Goal: Register for event/course: Sign up to attend an event or enroll in a course

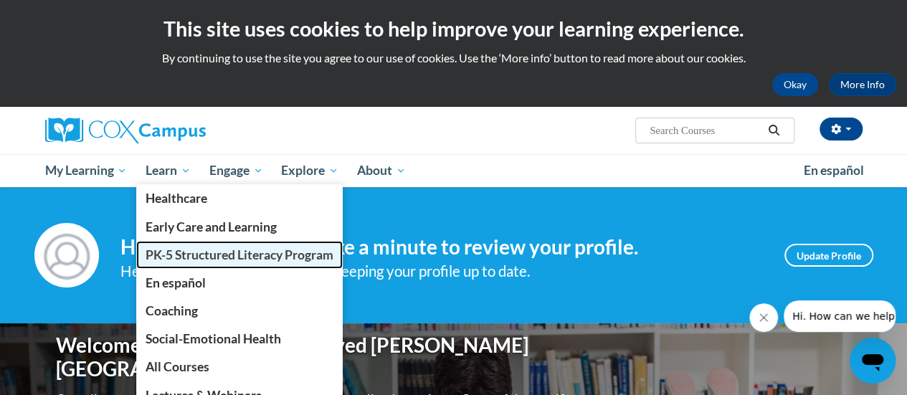
click at [177, 254] on span "PK-5 Structured Literacy Program" at bounding box center [240, 254] width 188 height 15
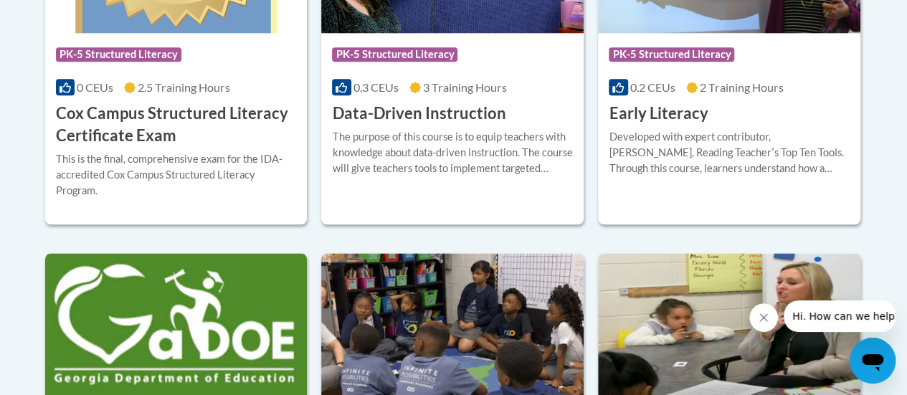
scroll to position [763, 0]
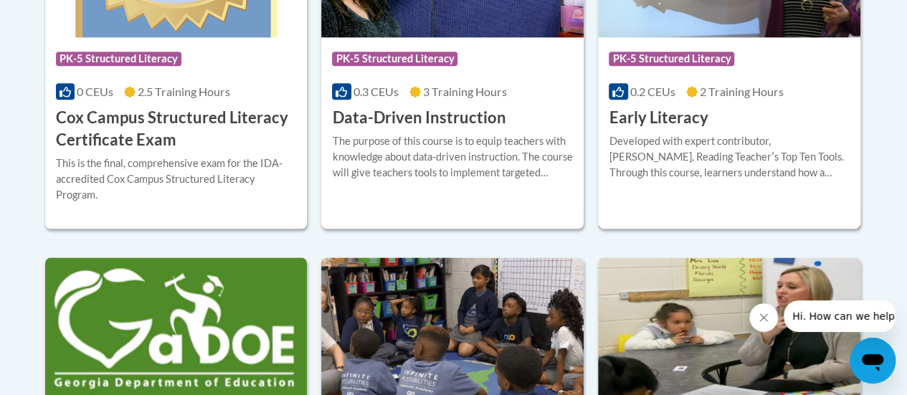
click at [700, 161] on div "Developed with expert contributor, Dr. Deborah Glaser, Reading Teacherʹs Top Te…" at bounding box center [729, 156] width 241 height 47
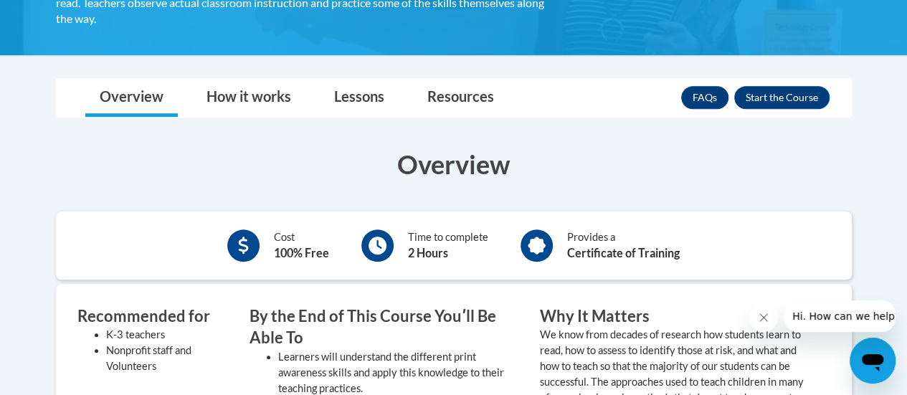
scroll to position [351, 0]
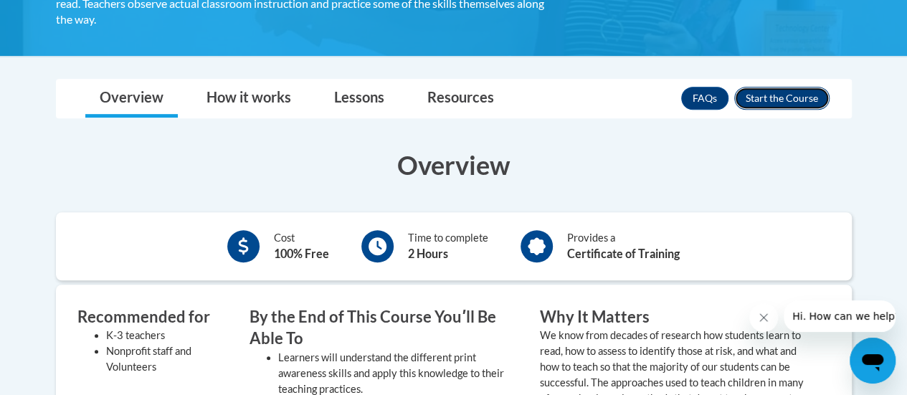
click at [770, 100] on button "Enroll" at bounding box center [781, 98] width 95 height 23
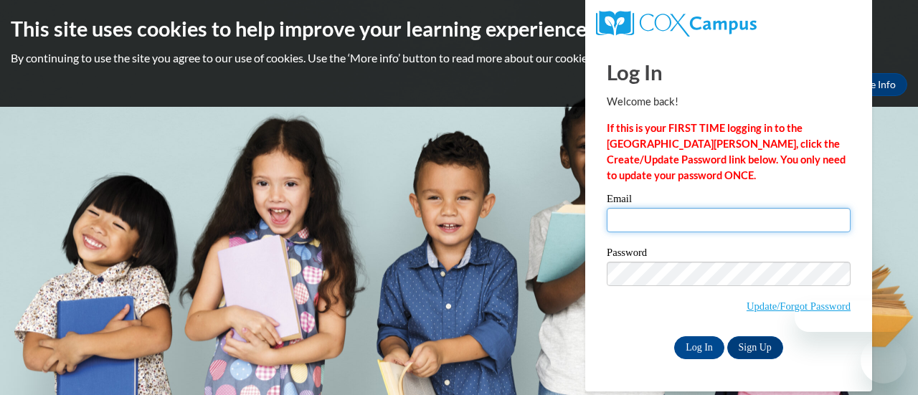
click at [695, 219] on input "Email" at bounding box center [728, 220] width 244 height 24
type input "[PERSON_NAME][EMAIL_ADDRESS][PERSON_NAME][DOMAIN_NAME]"
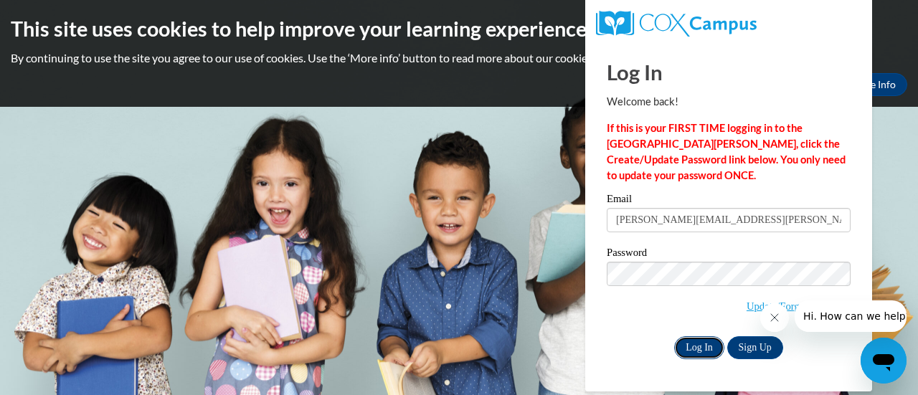
click at [703, 344] on input "Log In" at bounding box center [699, 347] width 50 height 23
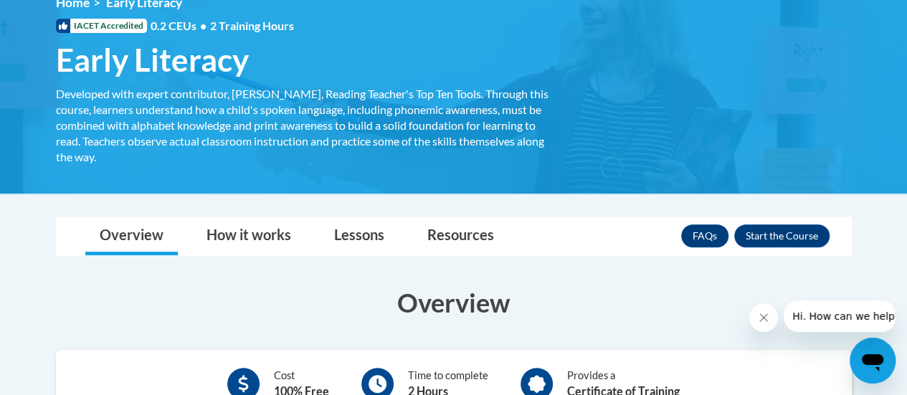
scroll to position [213, 0]
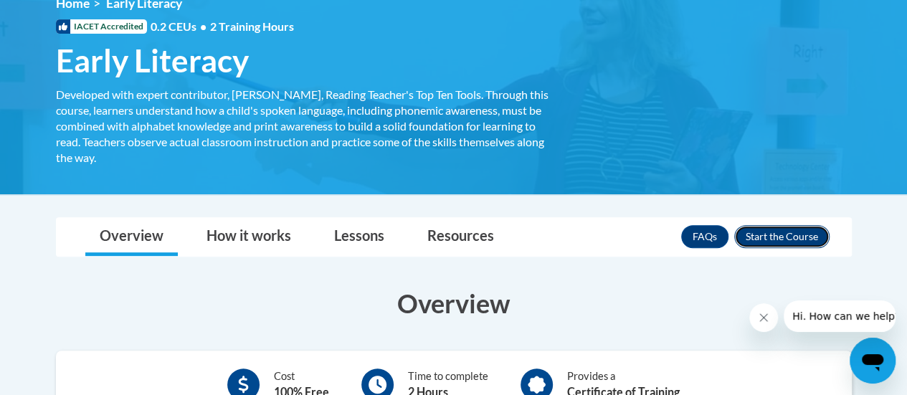
click at [773, 237] on button "Enroll" at bounding box center [781, 236] width 95 height 23
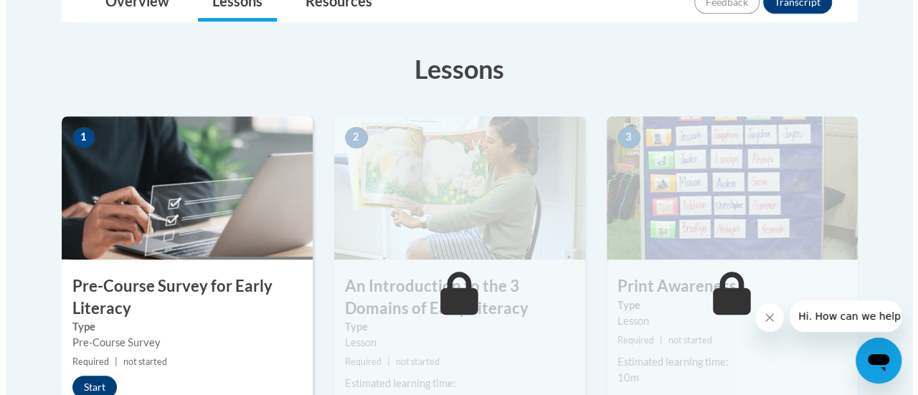
scroll to position [439, 0]
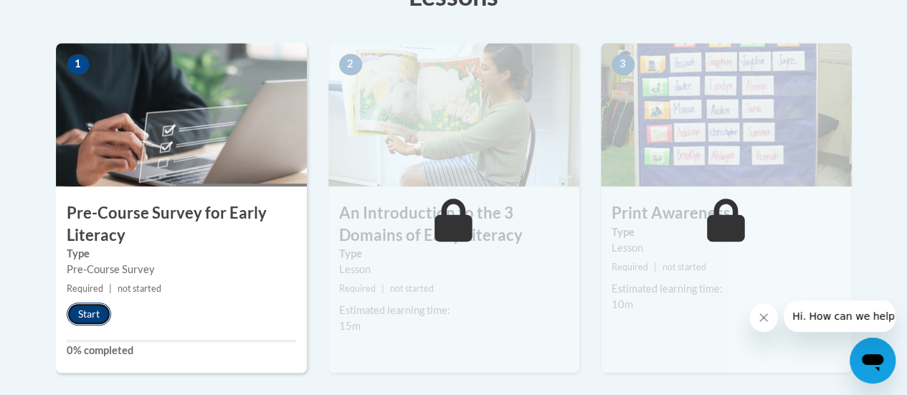
click at [93, 306] on button "Start" at bounding box center [89, 314] width 44 height 23
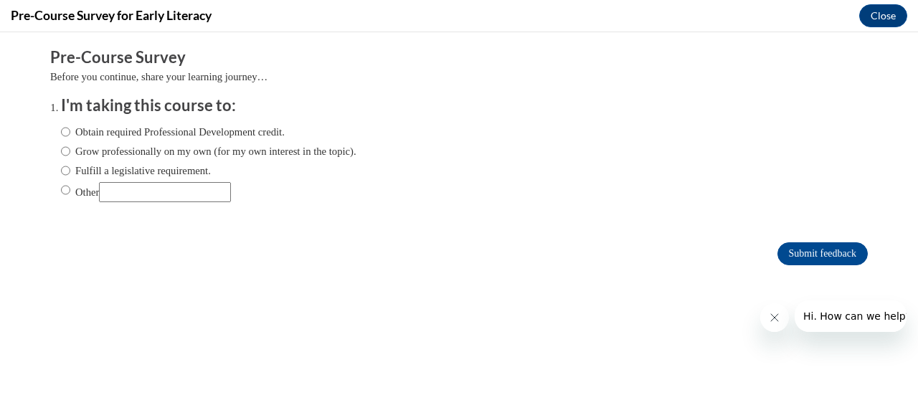
scroll to position [0, 0]
click at [172, 121] on div "Obtain required Professional Development credit. Grow professionally on my own …" at bounding box center [208, 163] width 295 height 92
click at [172, 130] on label "Obtain required Professional Development credit." at bounding box center [173, 132] width 224 height 16
click at [70, 130] on input "Obtain required Professional Development credit." at bounding box center [65, 132] width 9 height 16
radio input "true"
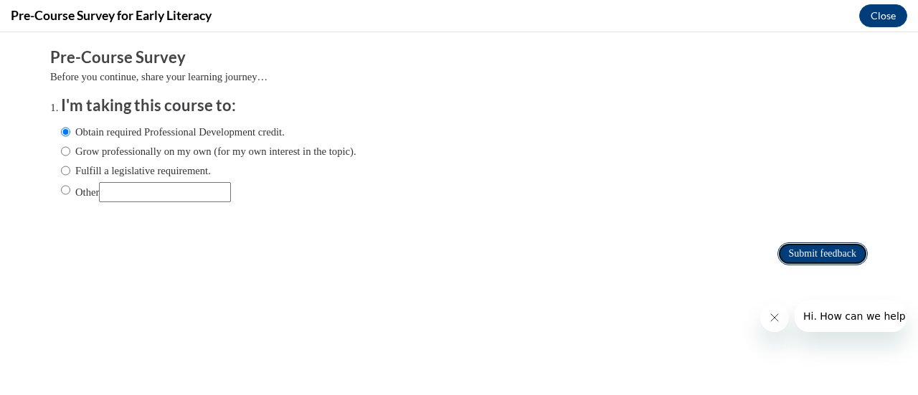
click at [801, 254] on input "Submit feedback" at bounding box center [822, 253] width 90 height 23
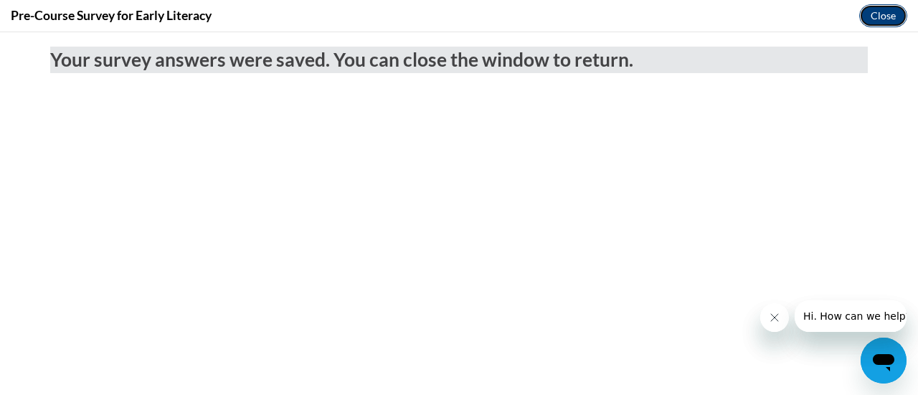
click at [870, 11] on button "Close" at bounding box center [883, 15] width 48 height 23
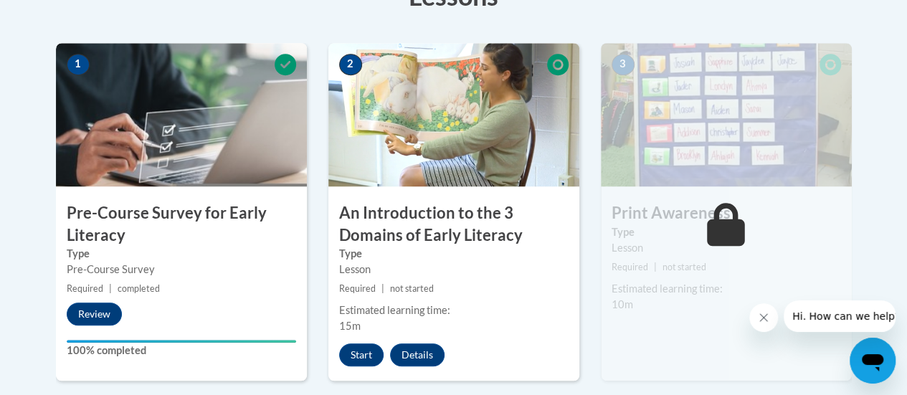
click at [761, 321] on icon "Close message from company" at bounding box center [763, 317] width 11 height 11
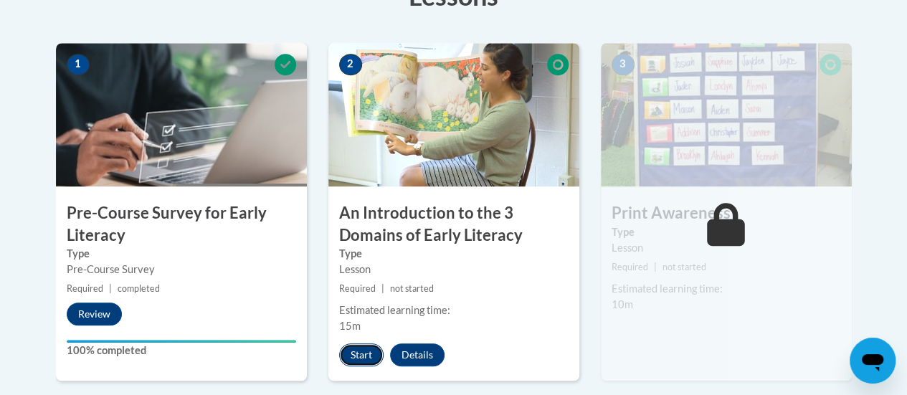
click at [358, 355] on button "Start" at bounding box center [361, 354] width 44 height 23
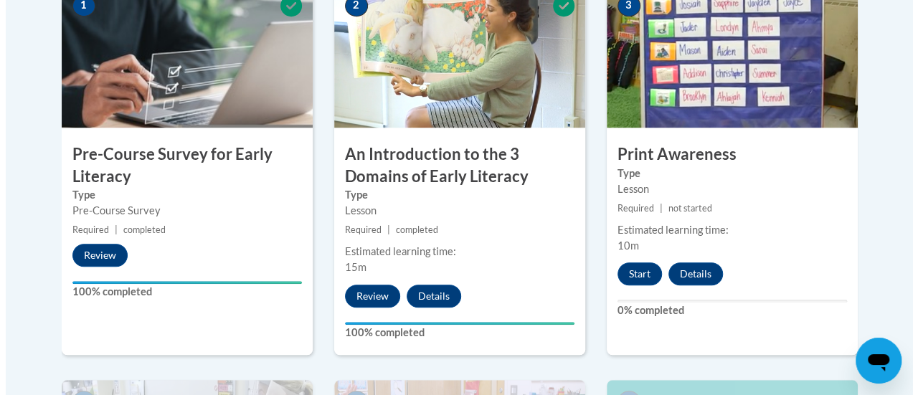
scroll to position [586, 0]
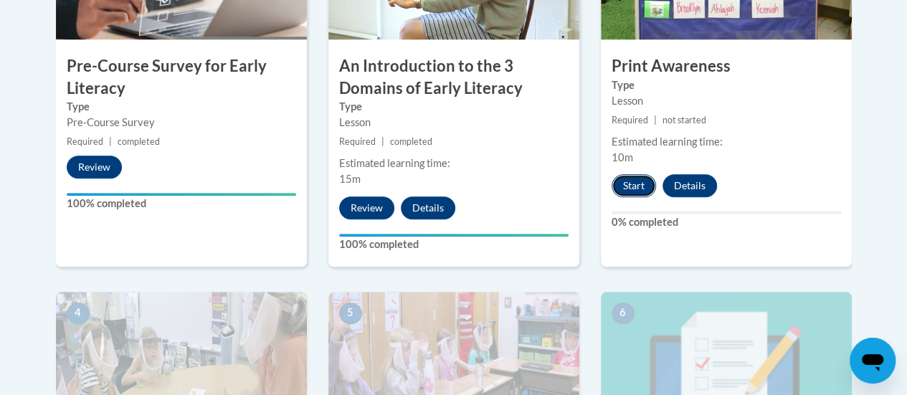
click at [638, 183] on button "Start" at bounding box center [633, 185] width 44 height 23
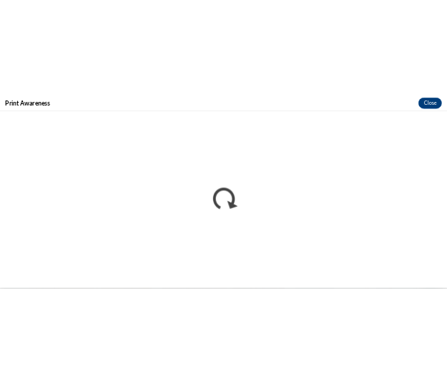
scroll to position [0, 0]
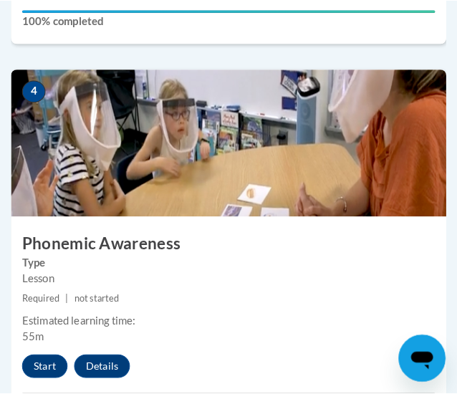
scroll to position [1554, 0]
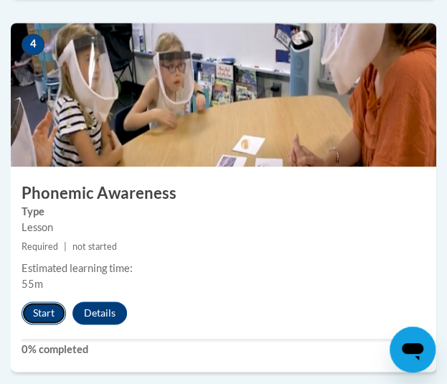
click at [47, 305] on button "Start" at bounding box center [44, 312] width 44 height 23
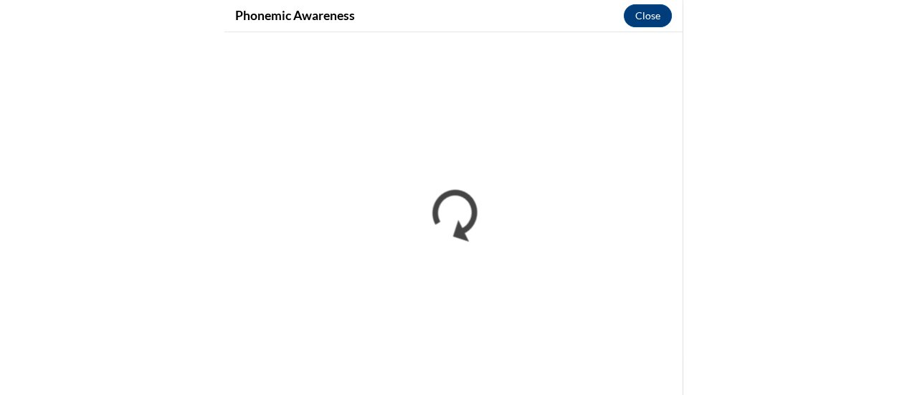
scroll to position [1196, 0]
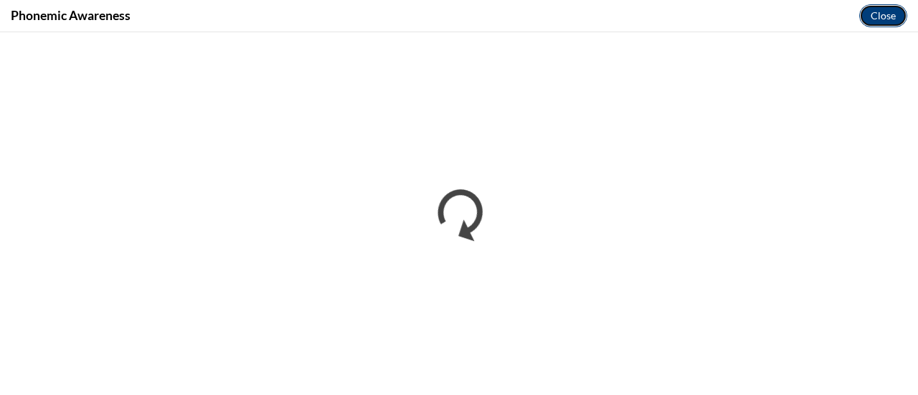
click at [446, 22] on button "Close" at bounding box center [883, 15] width 48 height 23
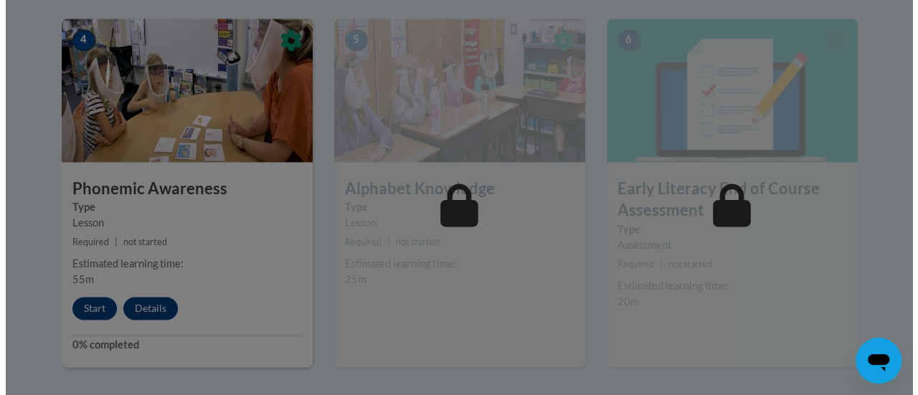
scroll to position [857, 0]
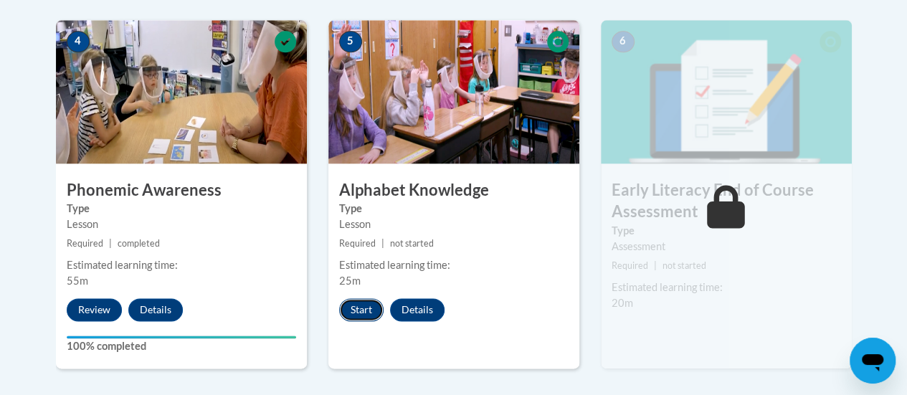
click at [371, 303] on button "Start" at bounding box center [361, 309] width 44 height 23
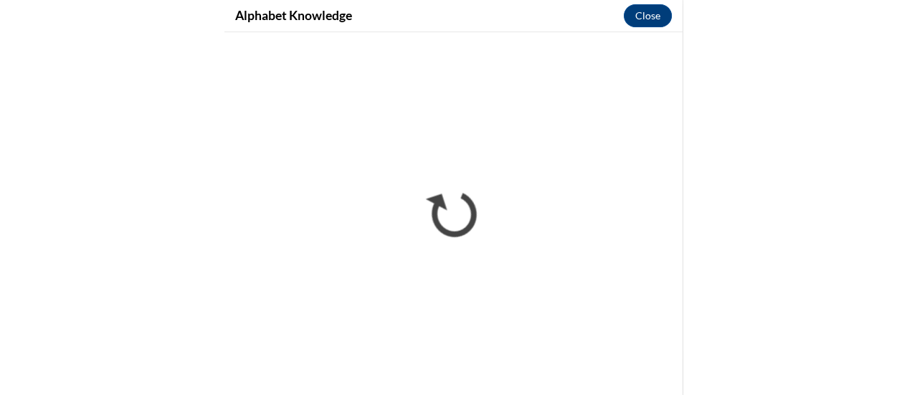
scroll to position [880, 0]
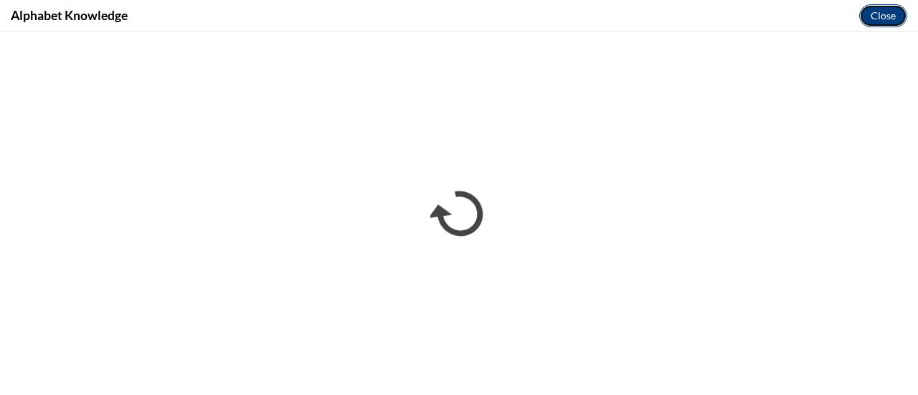
click at [446, 10] on button "Close" at bounding box center [883, 15] width 48 height 23
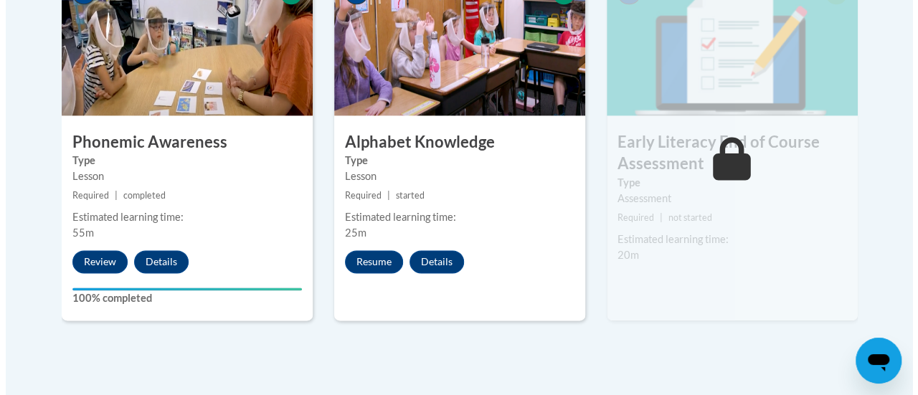
scroll to position [921, 0]
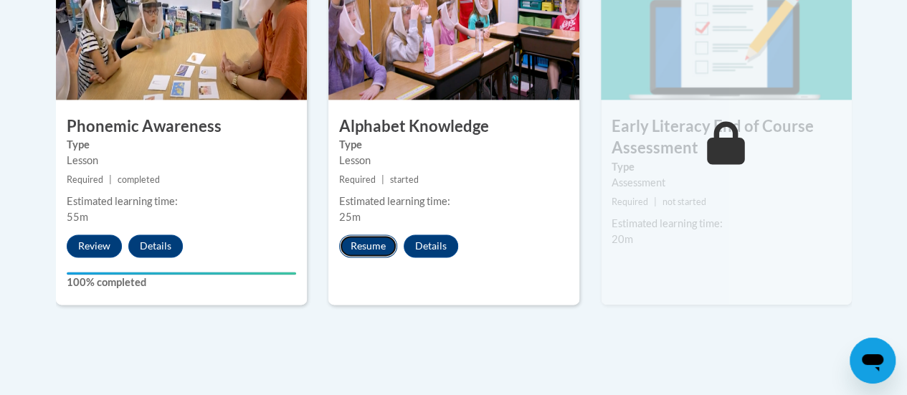
click at [375, 235] on button "Resume" at bounding box center [368, 245] width 58 height 23
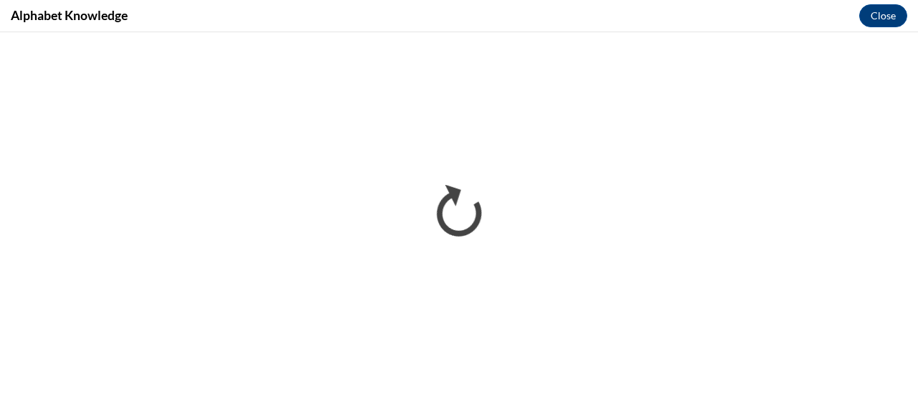
scroll to position [0, 0]
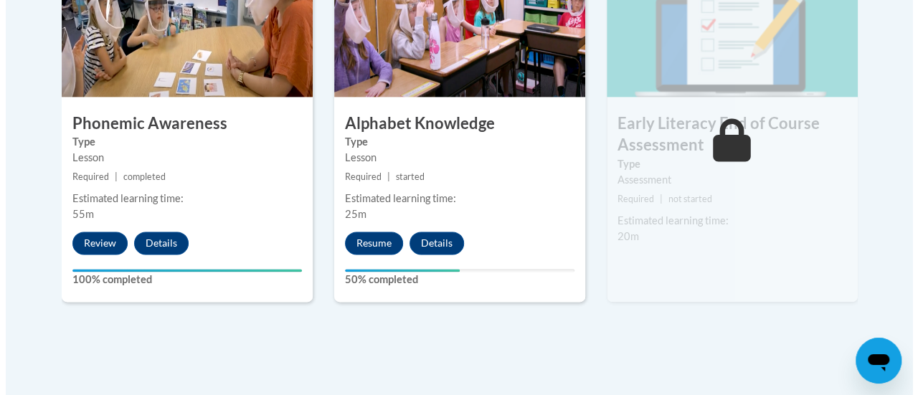
scroll to position [925, 0]
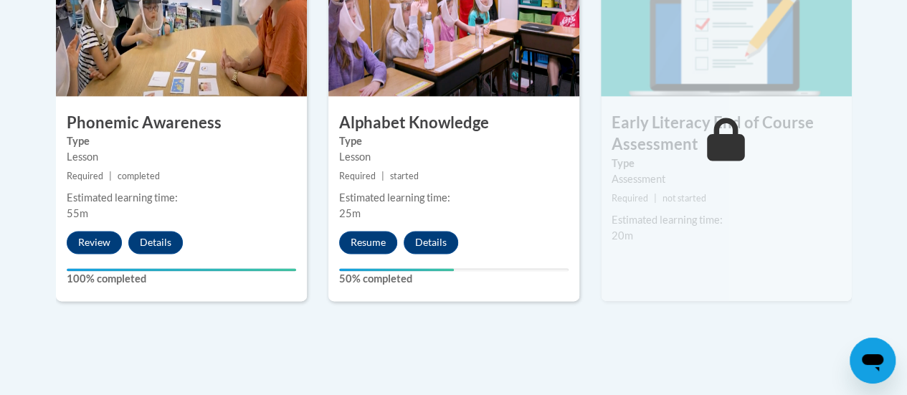
click at [710, 124] on icon at bounding box center [726, 139] width 38 height 43
click at [363, 242] on button "Resume" at bounding box center [368, 242] width 58 height 23
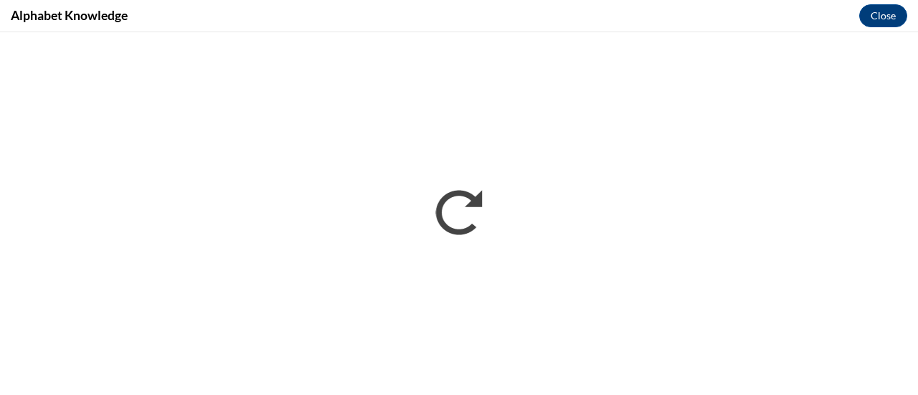
scroll to position [0, 0]
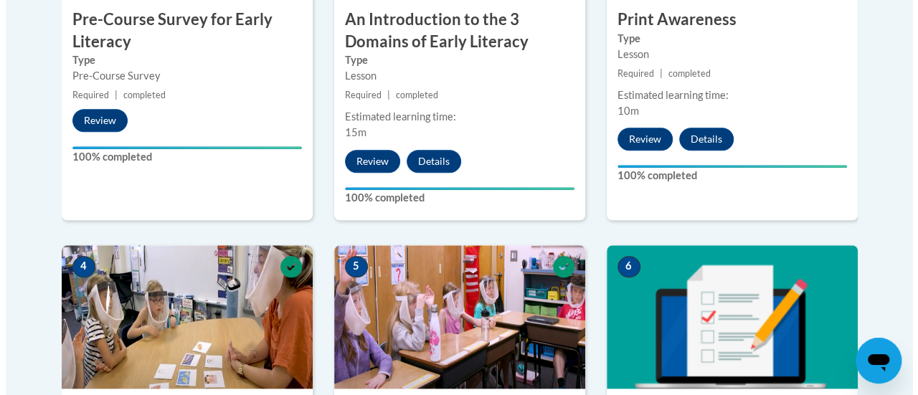
scroll to position [870, 0]
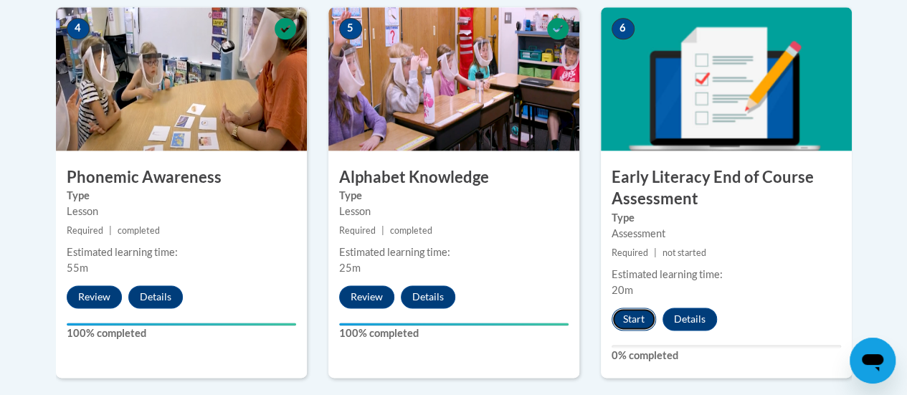
click at [634, 319] on button "Start" at bounding box center [633, 319] width 44 height 23
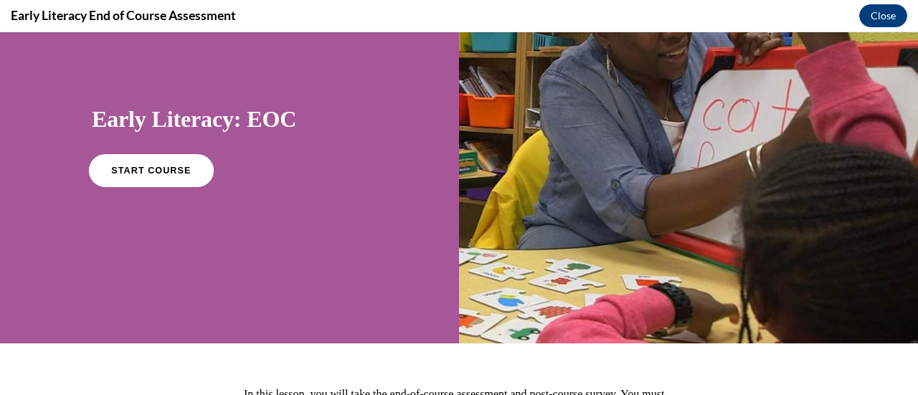
scroll to position [59, 0]
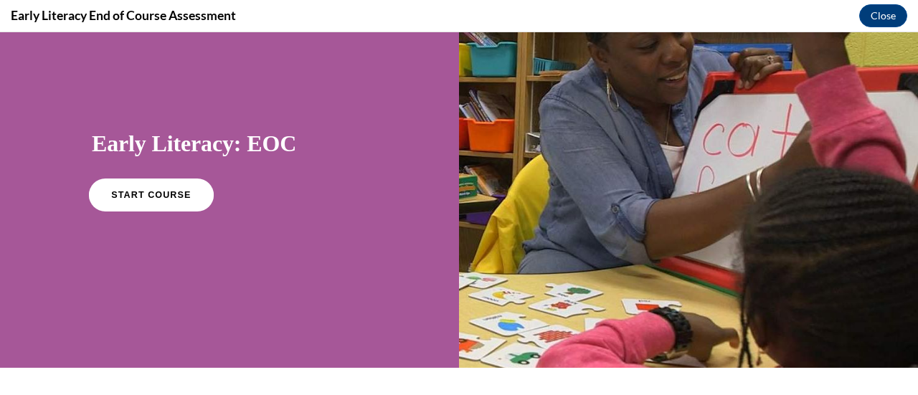
click at [149, 198] on span "START COURSE" at bounding box center [151, 195] width 80 height 11
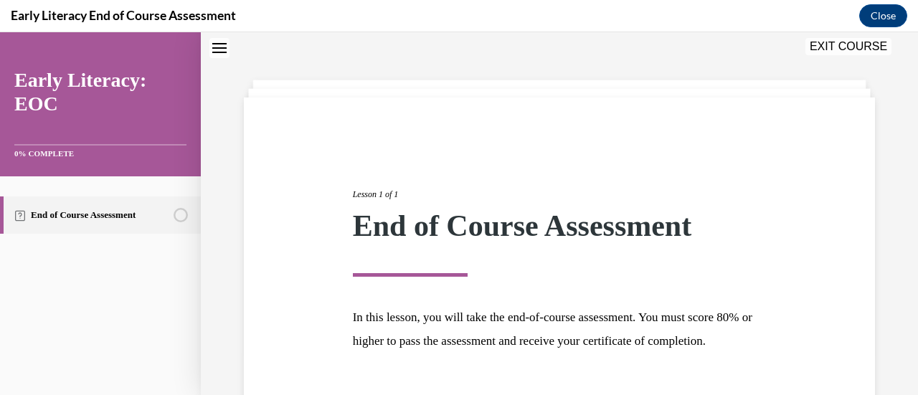
scroll to position [168, 0]
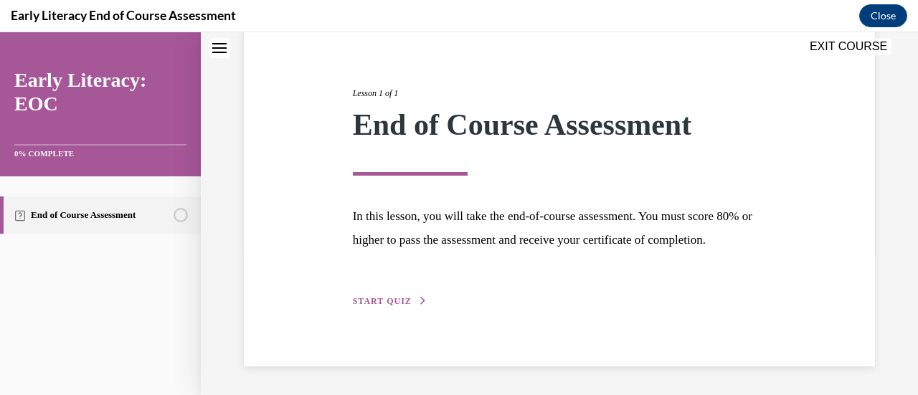
click at [387, 305] on span "START QUIZ" at bounding box center [382, 301] width 59 height 10
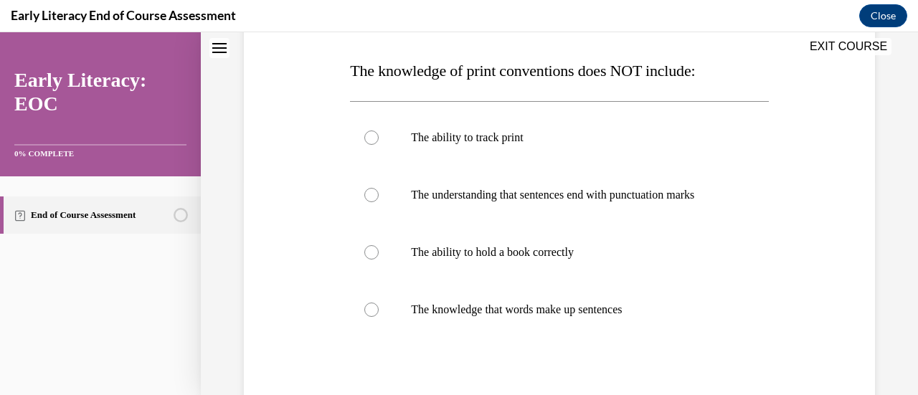
scroll to position [227, 0]
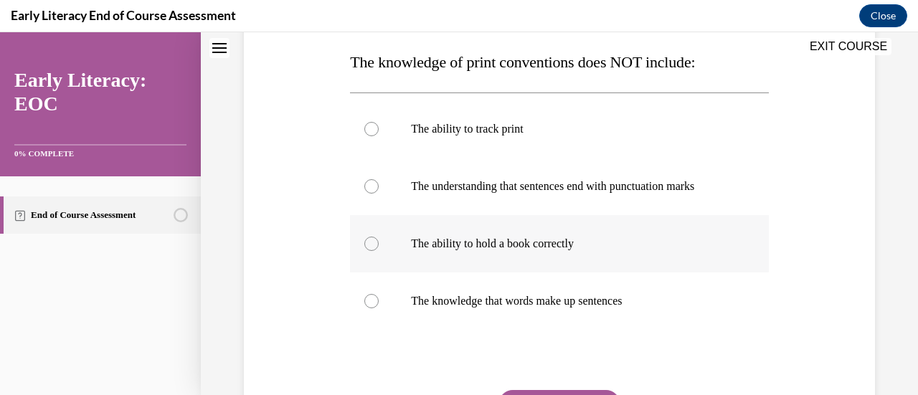
click at [546, 237] on p "The ability to hold a book correctly" at bounding box center [571, 244] width 321 height 14
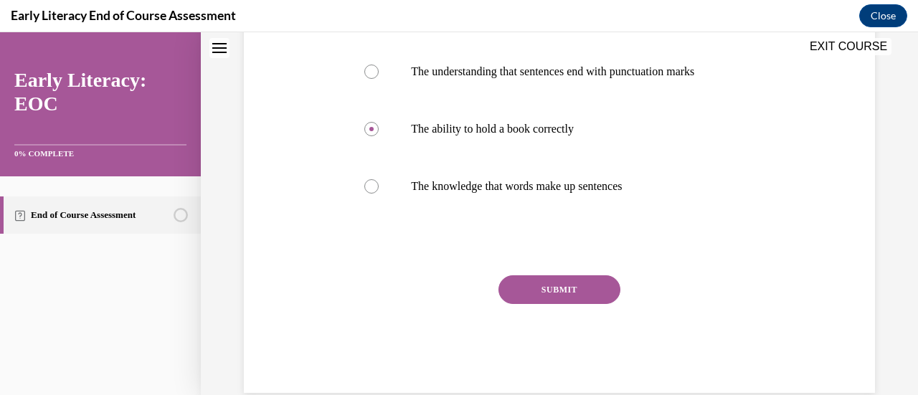
click at [558, 296] on button "SUBMIT" at bounding box center [559, 289] width 122 height 29
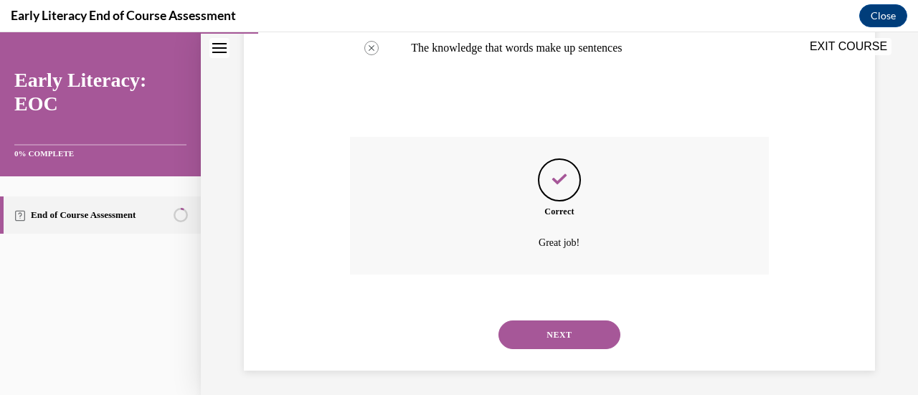
scroll to position [483, 0]
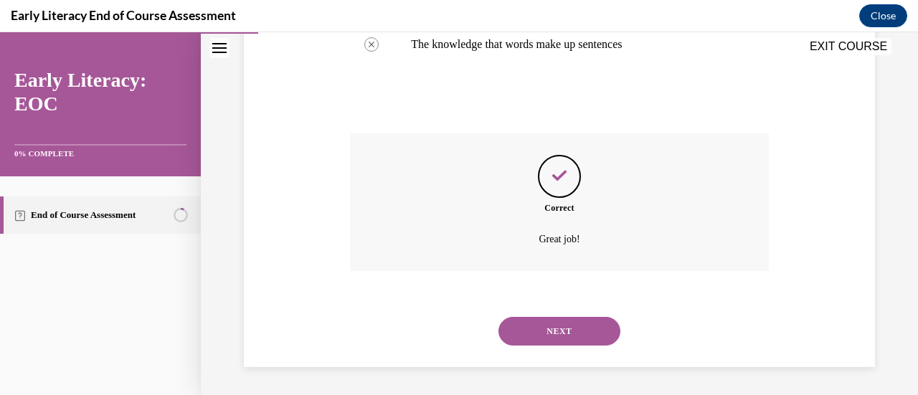
click at [558, 335] on button "NEXT" at bounding box center [559, 331] width 122 height 29
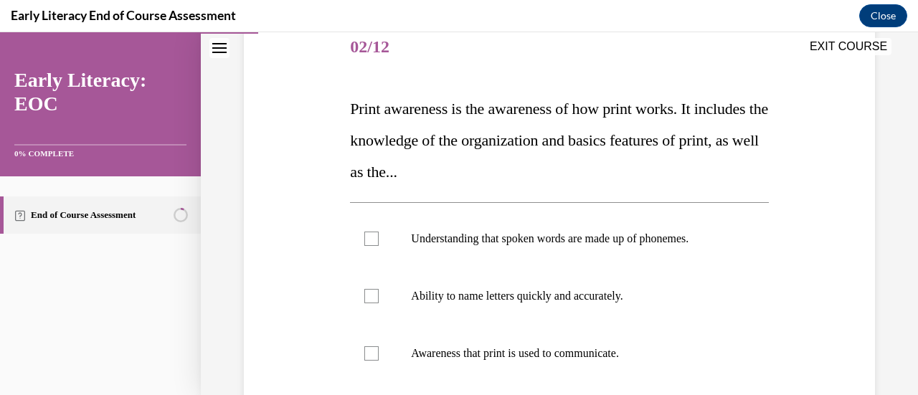
scroll to position [209, 0]
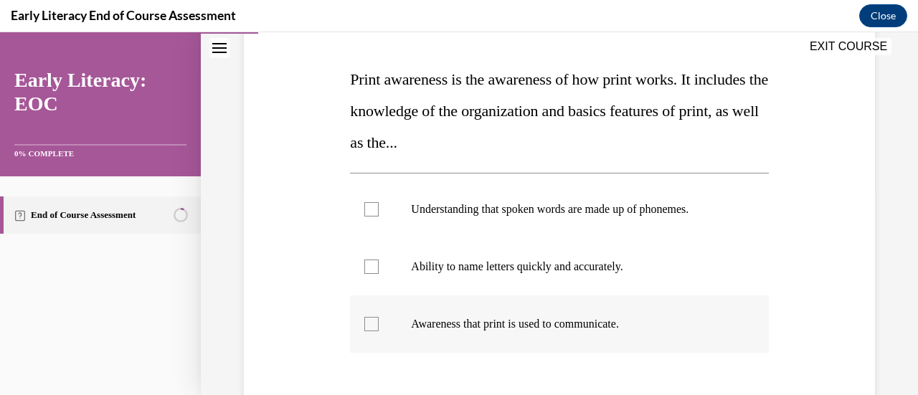
click at [572, 312] on div at bounding box center [559, 323] width 418 height 57
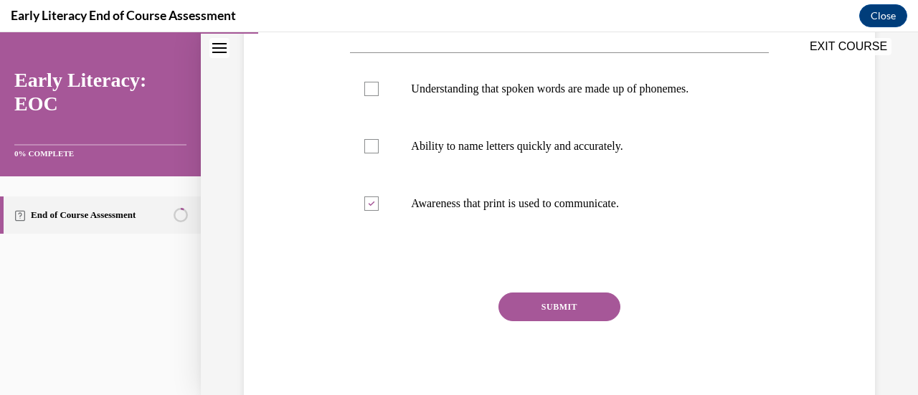
click at [587, 303] on button "SUBMIT" at bounding box center [559, 306] width 122 height 29
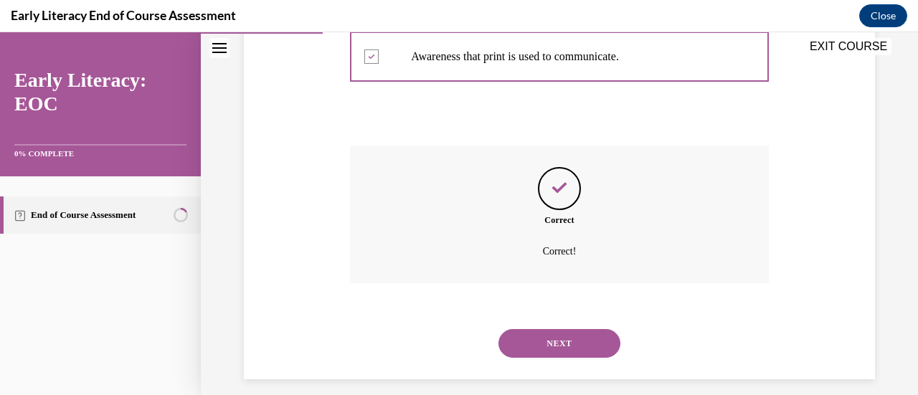
scroll to position [480, 0]
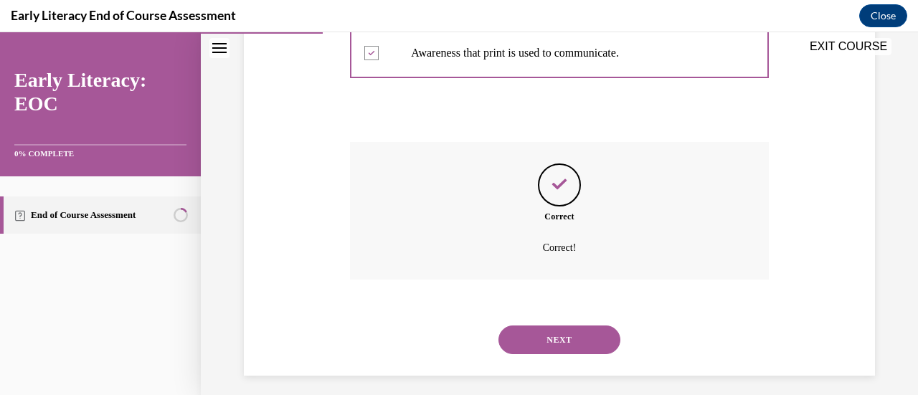
click at [562, 332] on button "NEXT" at bounding box center [559, 339] width 122 height 29
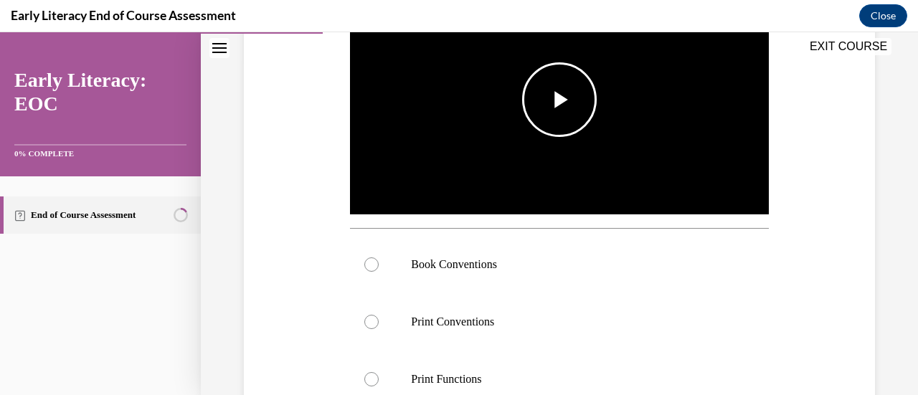
click at [559, 100] on span "Video player" at bounding box center [559, 100] width 0 height 0
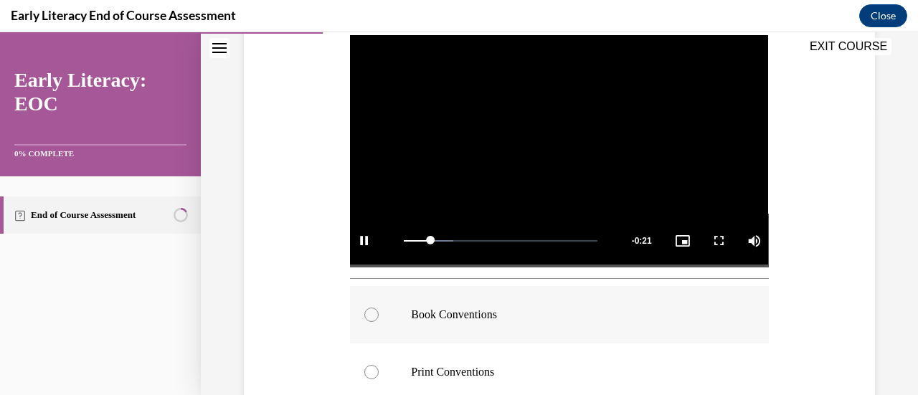
click at [434, 308] on p "Book Conventions" at bounding box center [571, 315] width 321 height 14
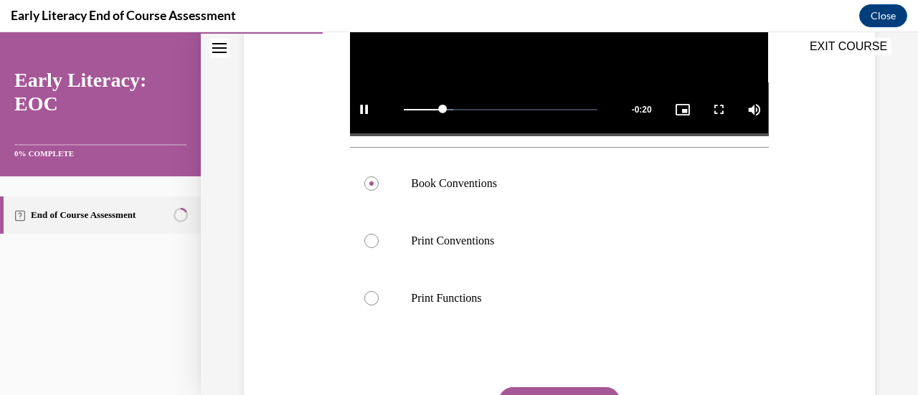
scroll to position [541, 0]
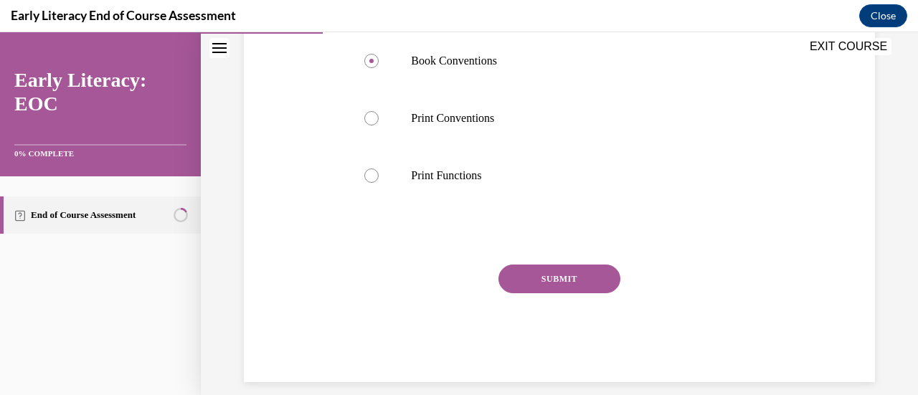
click at [571, 279] on button "SUBMIT" at bounding box center [559, 279] width 122 height 29
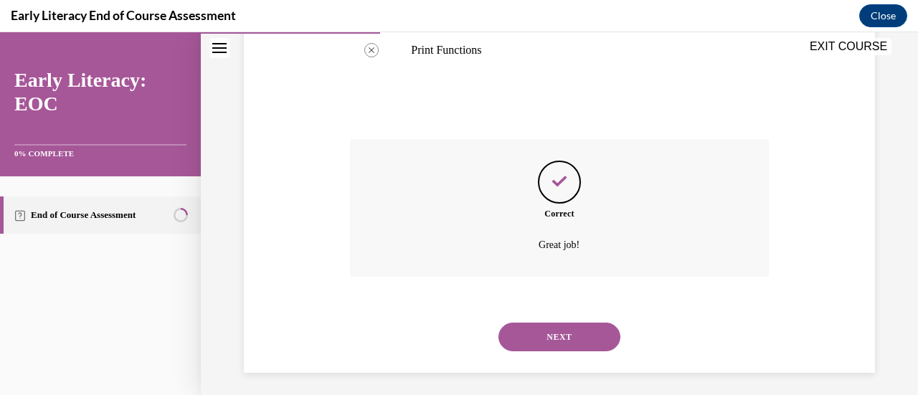
scroll to position [667, 0]
click at [553, 328] on button "NEXT" at bounding box center [559, 335] width 122 height 29
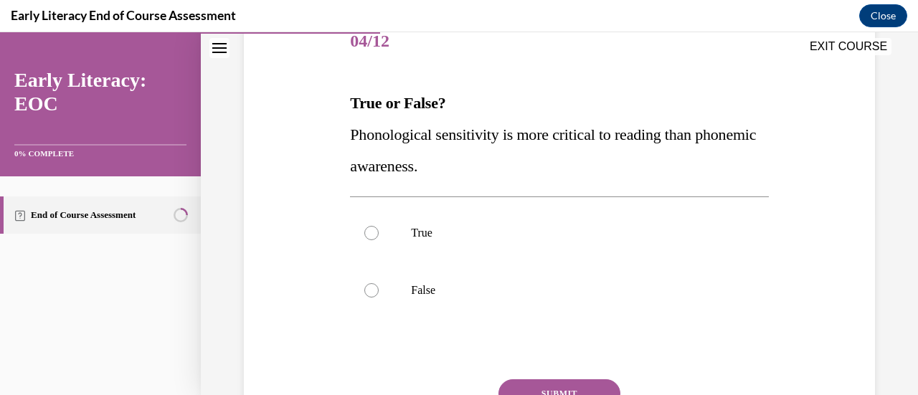
scroll to position [188, 0]
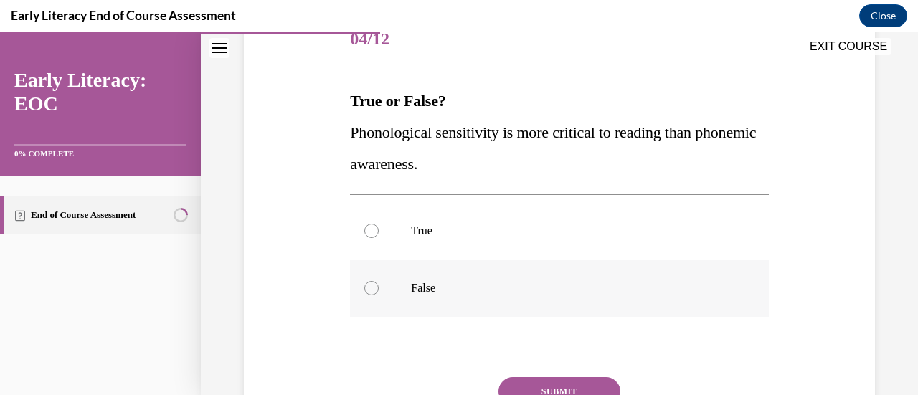
click at [432, 295] on div at bounding box center [559, 288] width 418 height 57
click at [555, 381] on button "SUBMIT" at bounding box center [559, 391] width 122 height 29
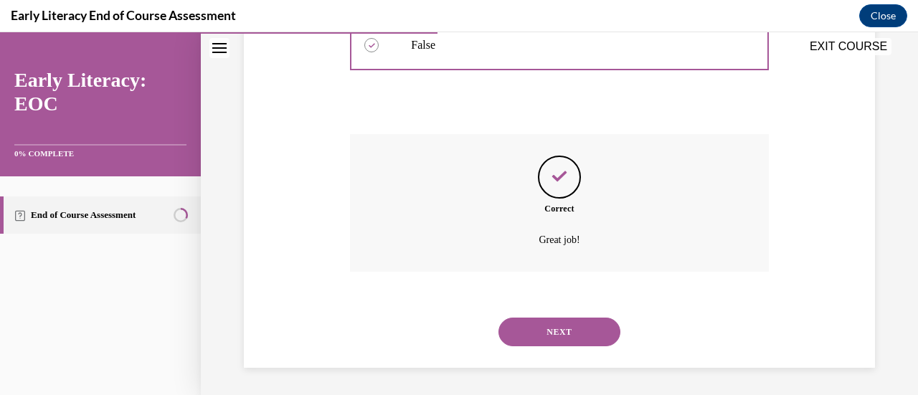
scroll to position [432, 0]
click at [569, 325] on button "NEXT" at bounding box center [559, 331] width 122 height 29
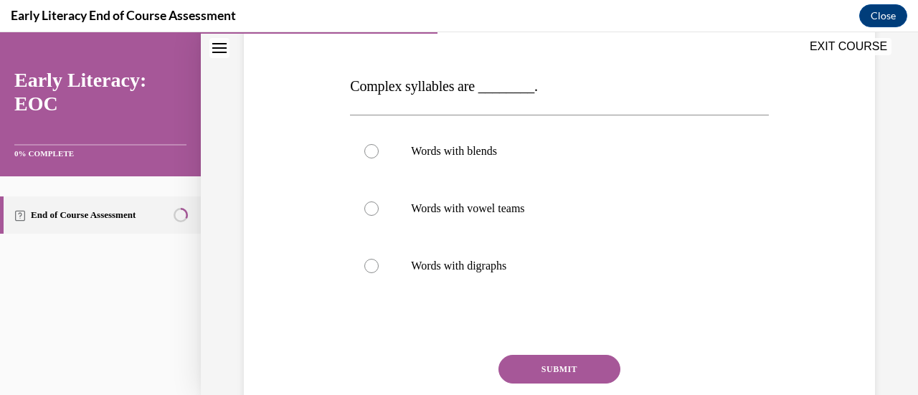
scroll to position [203, 0]
click at [460, 152] on p "Words with blends" at bounding box center [571, 150] width 321 height 14
click at [564, 365] on button "SUBMIT" at bounding box center [559, 367] width 122 height 29
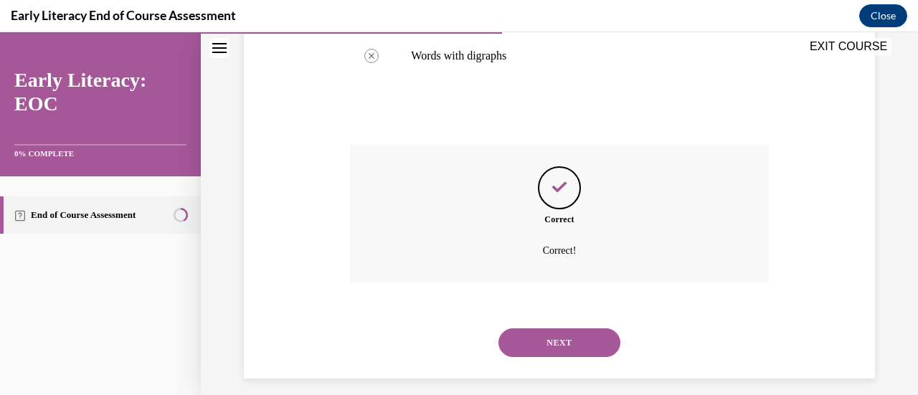
scroll to position [423, 0]
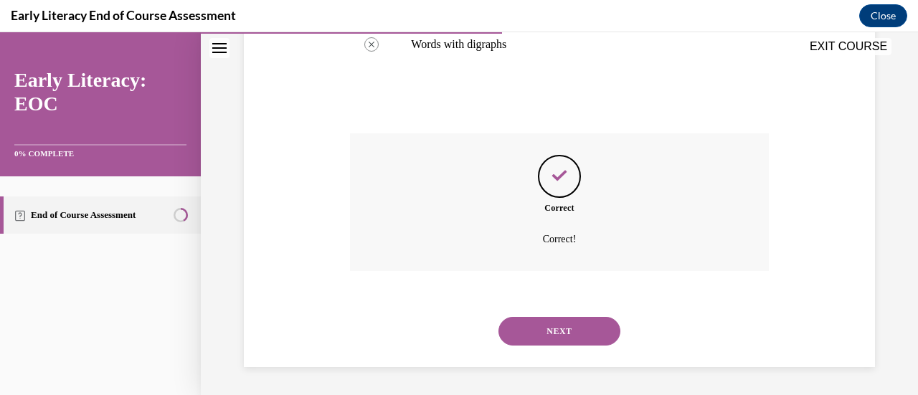
click at [561, 340] on button "NEXT" at bounding box center [559, 331] width 122 height 29
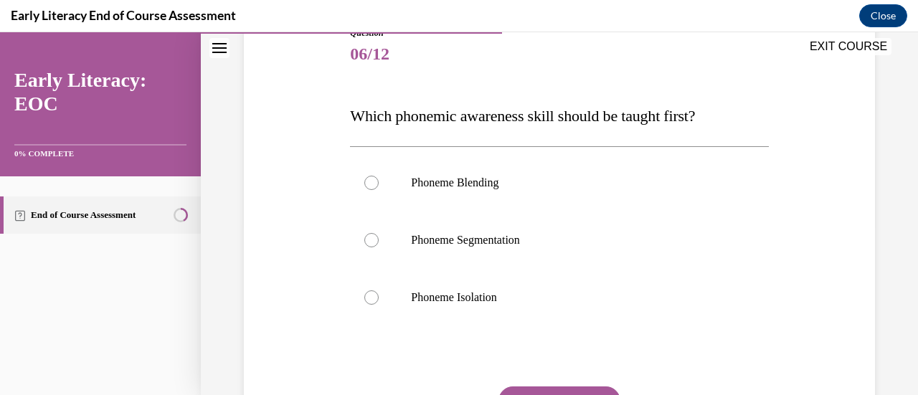
scroll to position [183, 0]
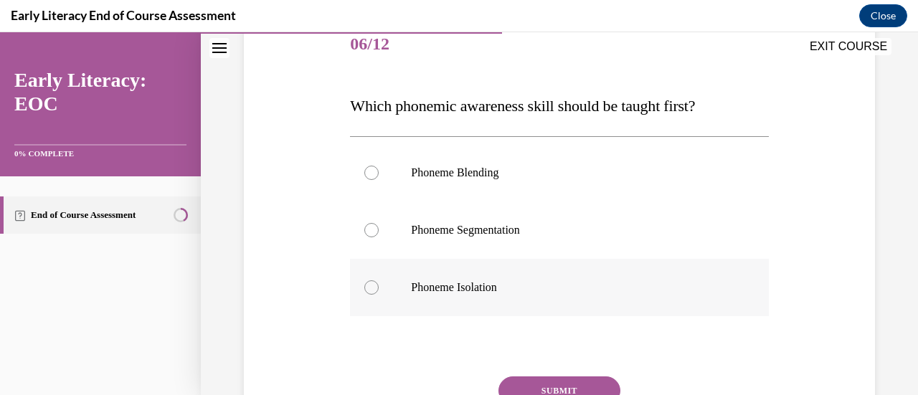
click at [462, 275] on div at bounding box center [559, 287] width 418 height 57
click at [555, 381] on button "SUBMIT" at bounding box center [559, 390] width 122 height 29
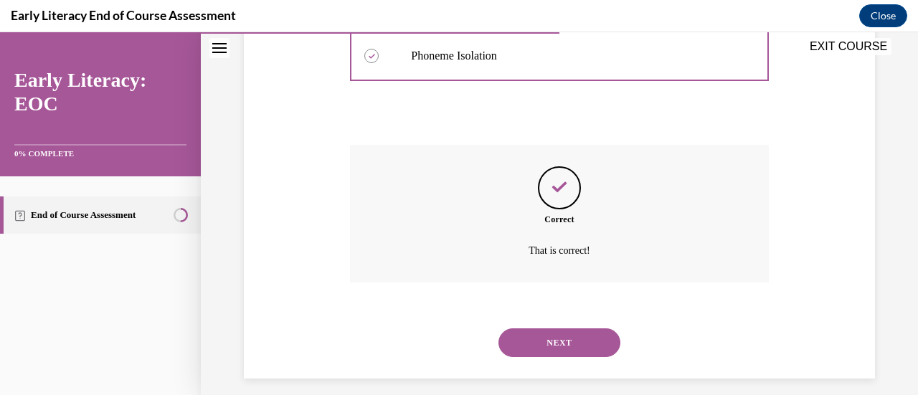
scroll to position [426, 0]
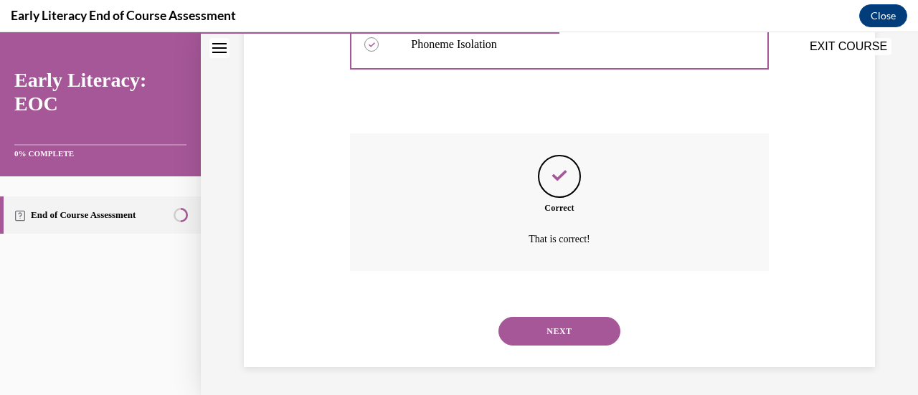
click at [559, 336] on button "NEXT" at bounding box center [559, 331] width 122 height 29
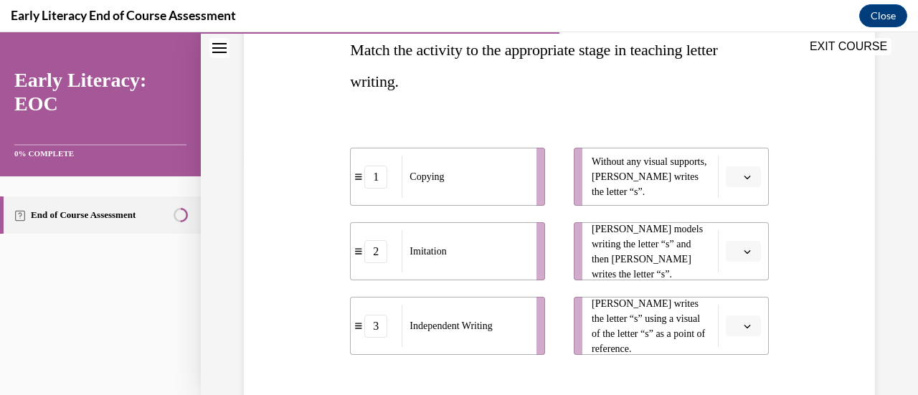
scroll to position [238, 0]
click at [743, 174] on icon "button" at bounding box center [746, 177] width 7 height 7
click at [722, 302] on div "3" at bounding box center [731, 295] width 35 height 29
click at [734, 254] on span "Please select an option" at bounding box center [736, 252] width 5 height 14
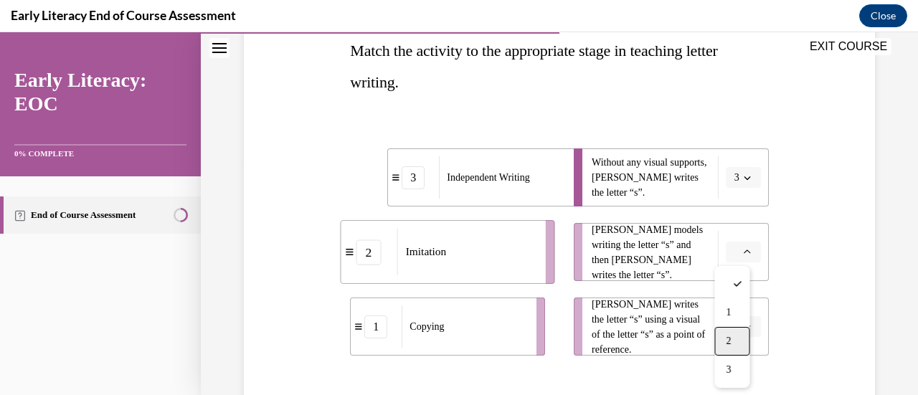
click at [734, 335] on div "2" at bounding box center [731, 341] width 35 height 29
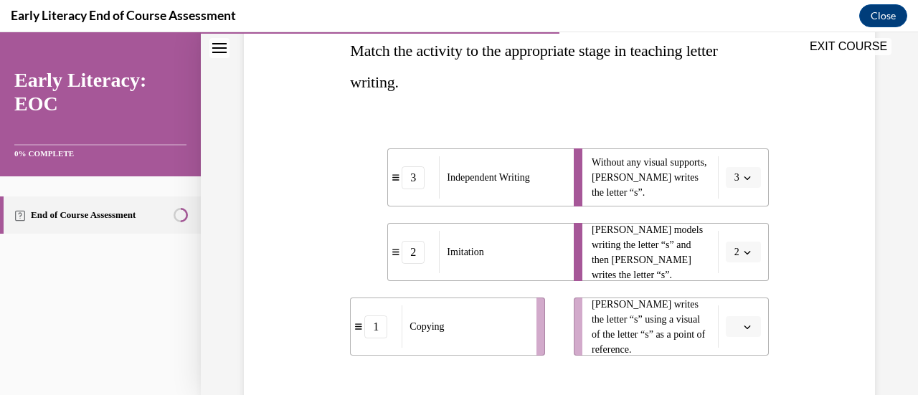
click at [743, 325] on icon "button" at bounding box center [746, 326] width 7 height 7
click at [727, 246] on div "1" at bounding box center [731, 237] width 35 height 29
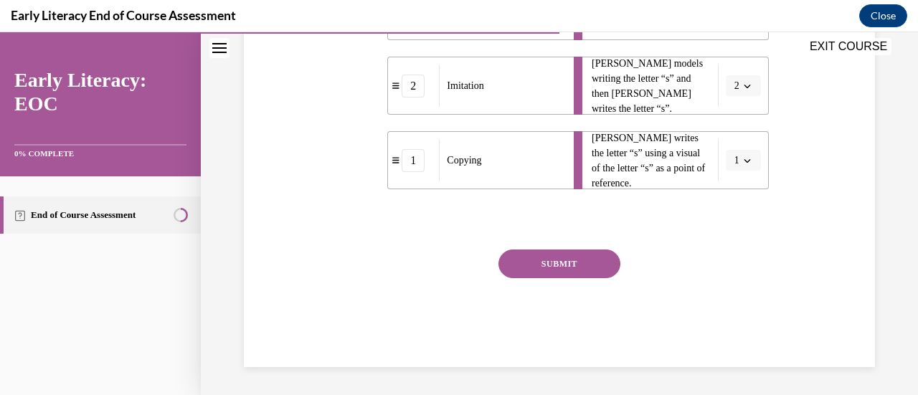
click at [576, 261] on button "SUBMIT" at bounding box center [559, 263] width 122 height 29
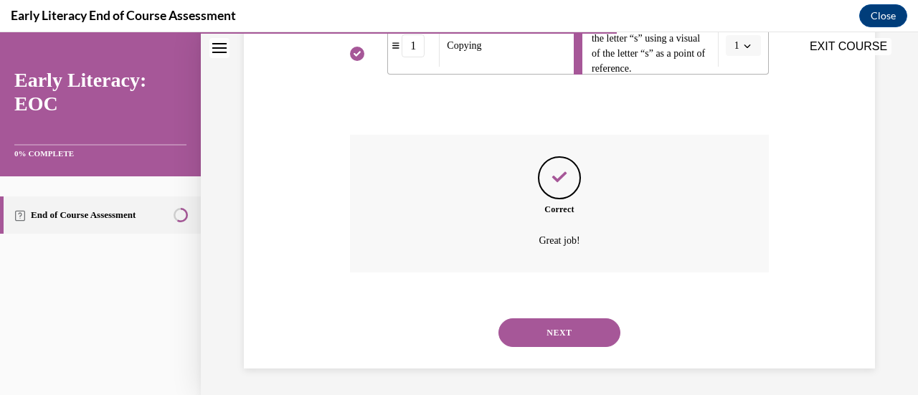
scroll to position [520, 0]
click at [560, 346] on div "NEXT" at bounding box center [559, 331] width 418 height 57
click at [555, 325] on button "NEXT" at bounding box center [559, 331] width 122 height 29
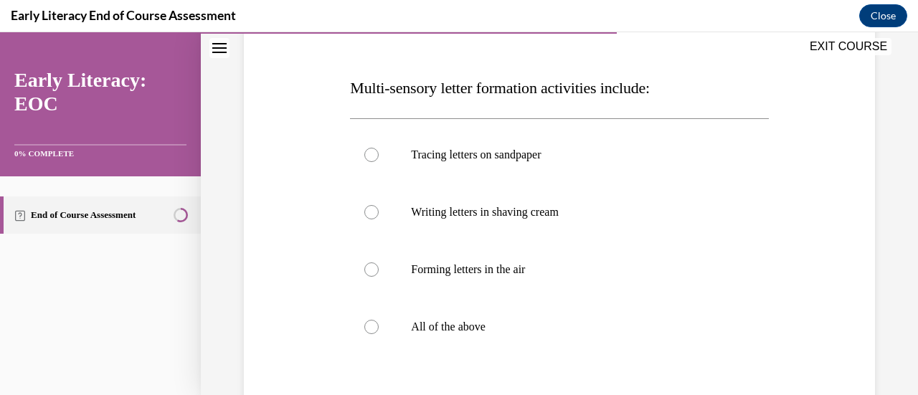
scroll to position [201, 0]
click at [453, 320] on p "All of the above" at bounding box center [571, 326] width 321 height 14
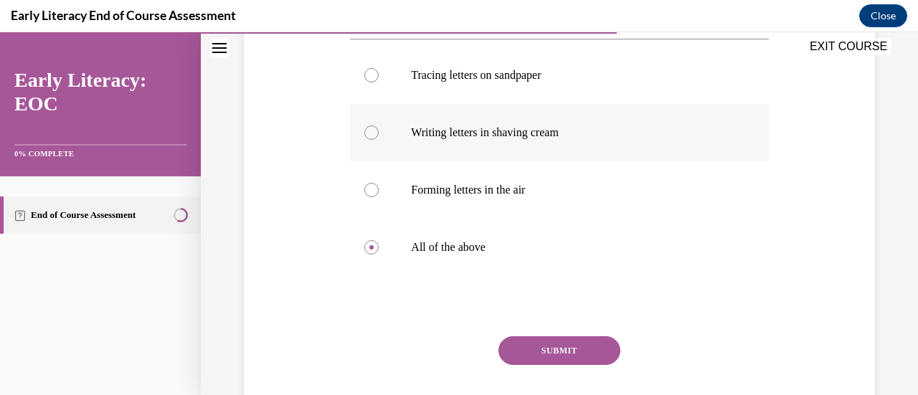
scroll to position [282, 0]
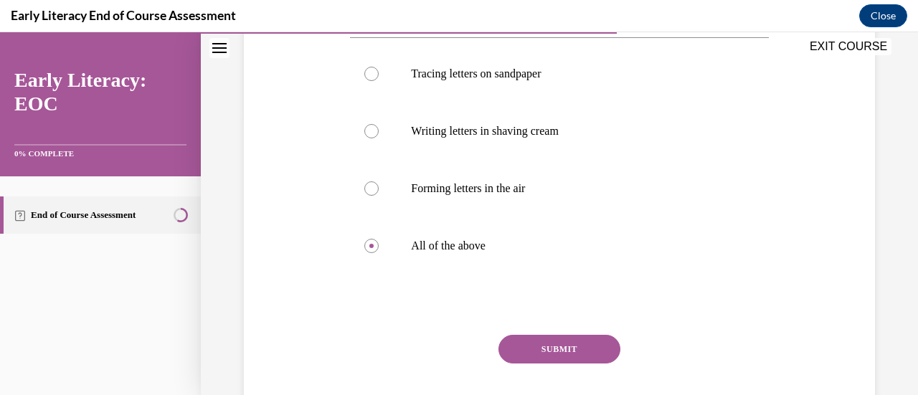
click at [534, 356] on button "SUBMIT" at bounding box center [559, 349] width 122 height 29
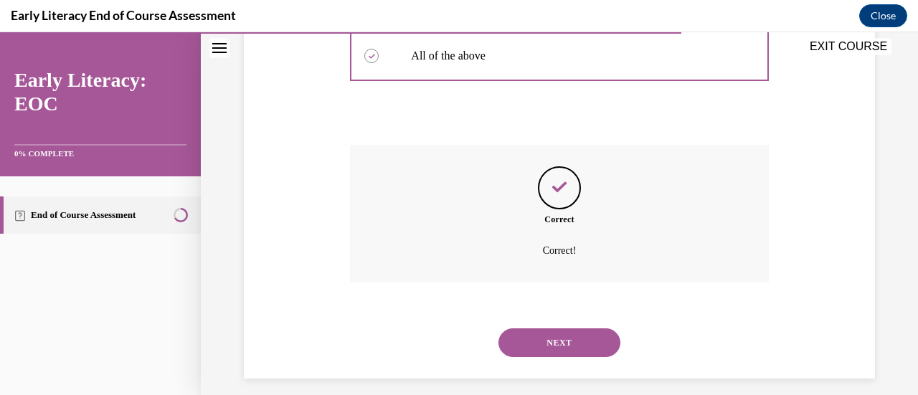
scroll to position [483, 0]
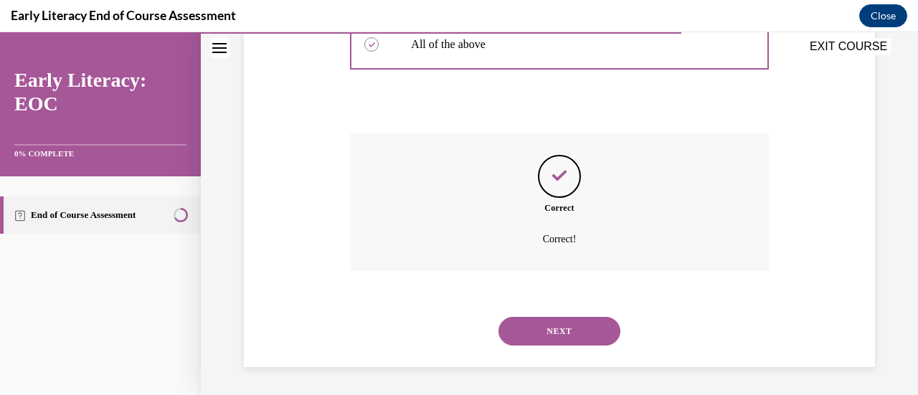
click at [579, 329] on button "NEXT" at bounding box center [559, 331] width 122 height 29
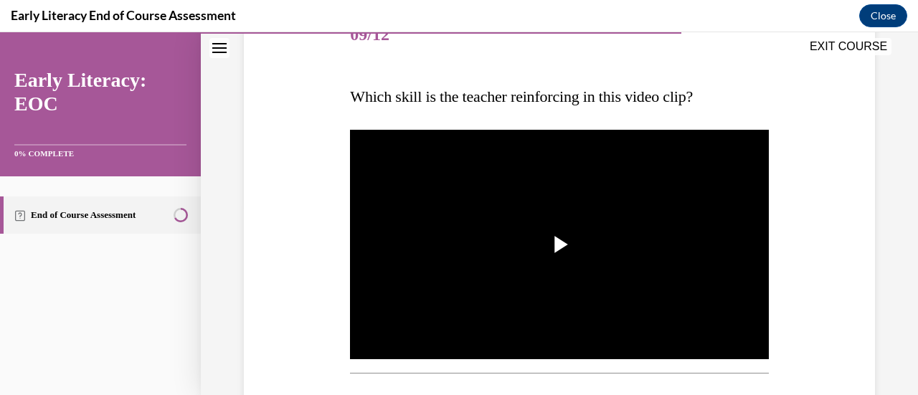
scroll to position [192, 0]
click at [559, 244] on span "Video player" at bounding box center [559, 244] width 0 height 0
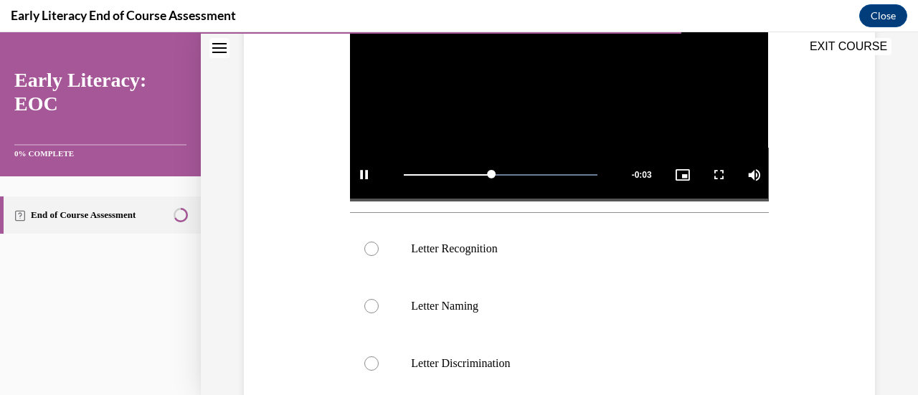
scroll to position [356, 0]
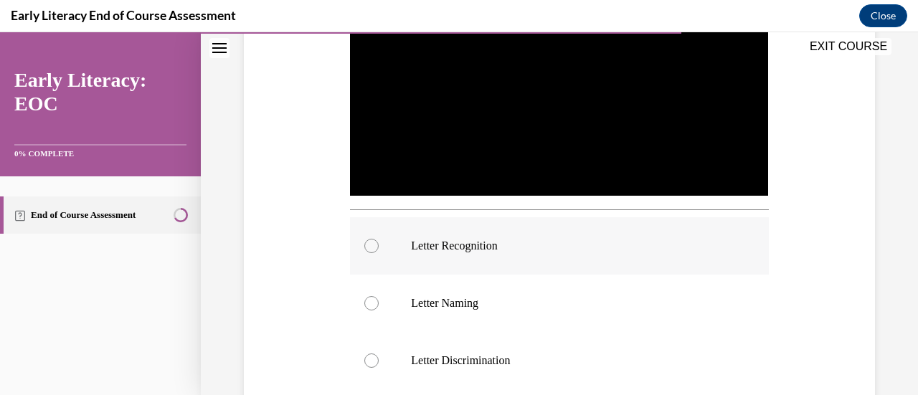
click at [453, 252] on div at bounding box center [559, 245] width 418 height 57
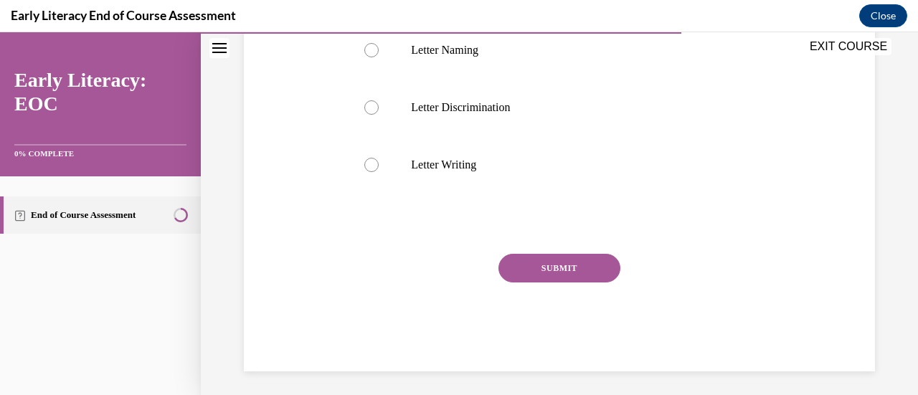
click at [579, 269] on button "SUBMIT" at bounding box center [559, 268] width 122 height 29
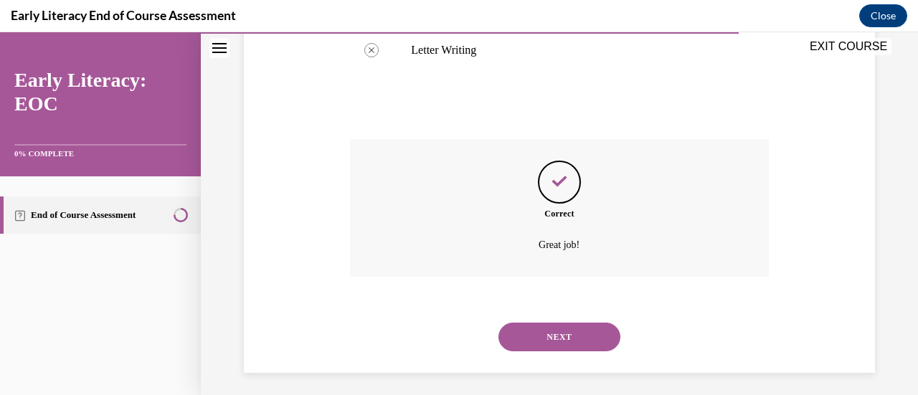
scroll to position [725, 0]
click at [548, 328] on button "NEXT" at bounding box center [559, 335] width 122 height 29
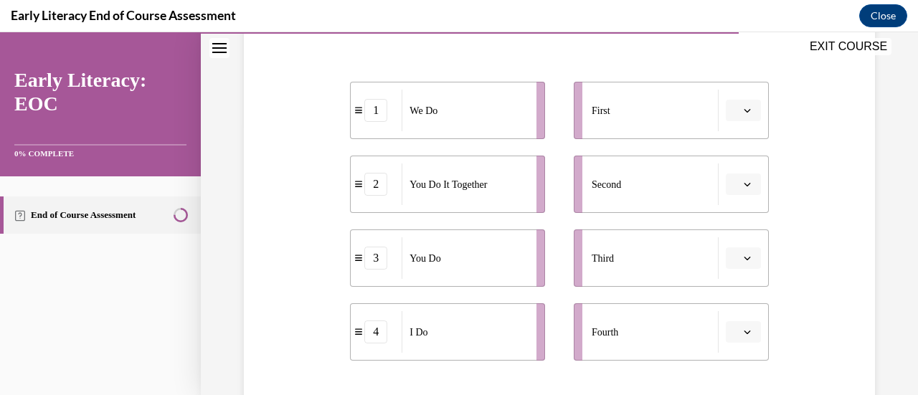
scroll to position [274, 0]
click at [730, 333] on button "button" at bounding box center [742, 331] width 35 height 22
click at [735, 219] on div "1" at bounding box center [731, 213] width 35 height 29
click at [735, 219] on ul "First Second Third Fourth 1" at bounding box center [663, 220] width 209 height 279
click at [746, 111] on button "button" at bounding box center [742, 110] width 35 height 22
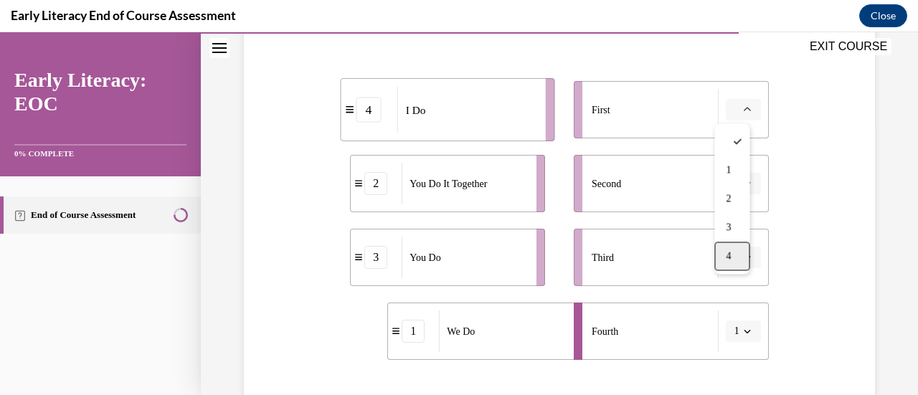
click at [743, 255] on div "4" at bounding box center [731, 256] width 35 height 29
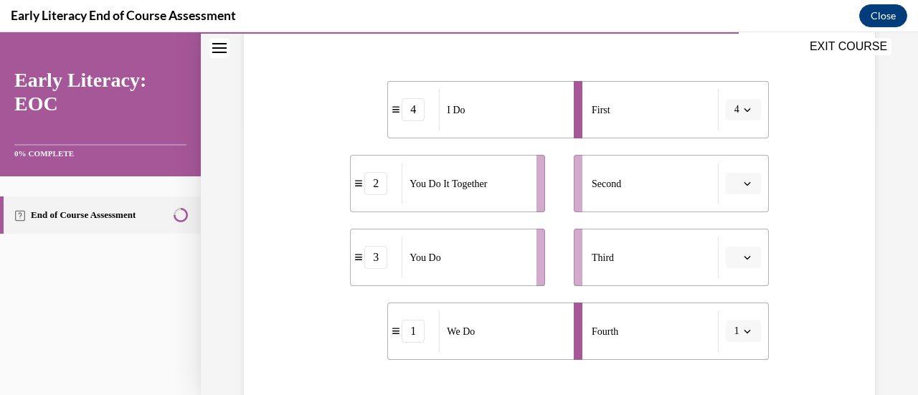
click at [742, 335] on span "button" at bounding box center [747, 331] width 10 height 10
click at [733, 216] on div "1" at bounding box center [728, 213] width 35 height 29
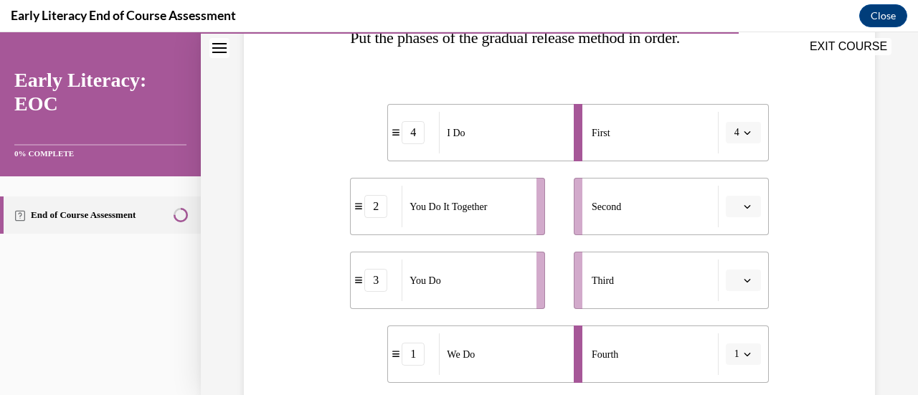
scroll to position [249, 0]
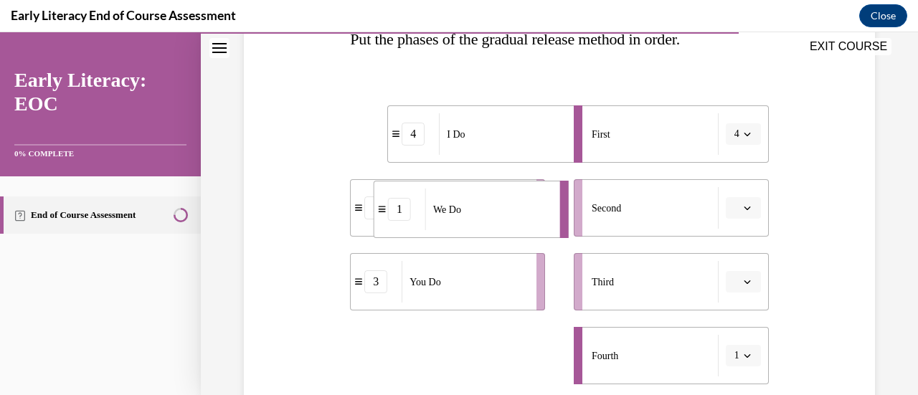
drag, startPoint x: 544, startPoint y: 356, endPoint x: 530, endPoint y: 208, distance: 149.0
click at [530, 208] on div "We Do" at bounding box center [487, 210] width 125 height 42
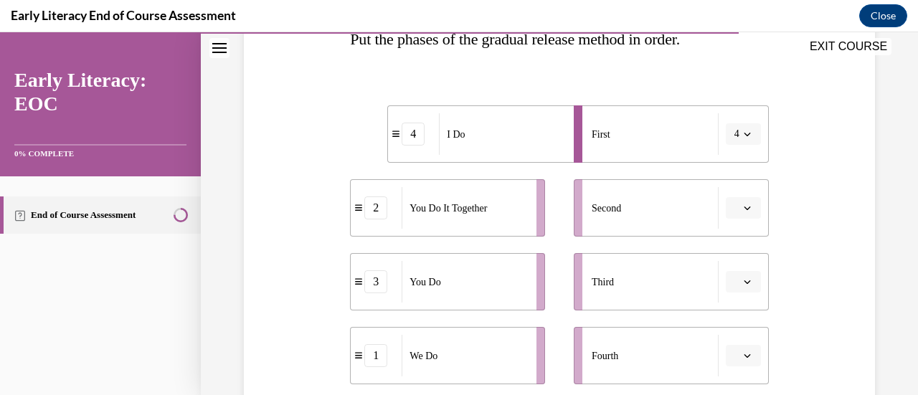
click at [530, 209] on li "2 You Do It Together" at bounding box center [447, 207] width 195 height 57
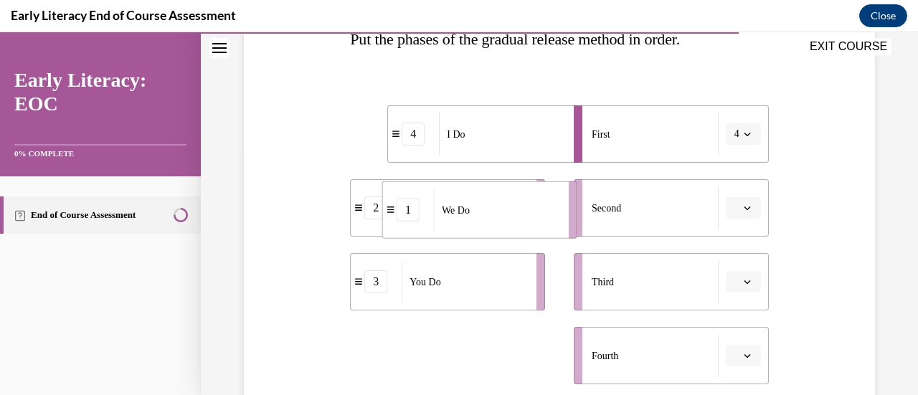
drag, startPoint x: 490, startPoint y: 370, endPoint x: 522, endPoint y: 223, distance: 150.3
click at [522, 223] on div "We Do" at bounding box center [496, 210] width 125 height 42
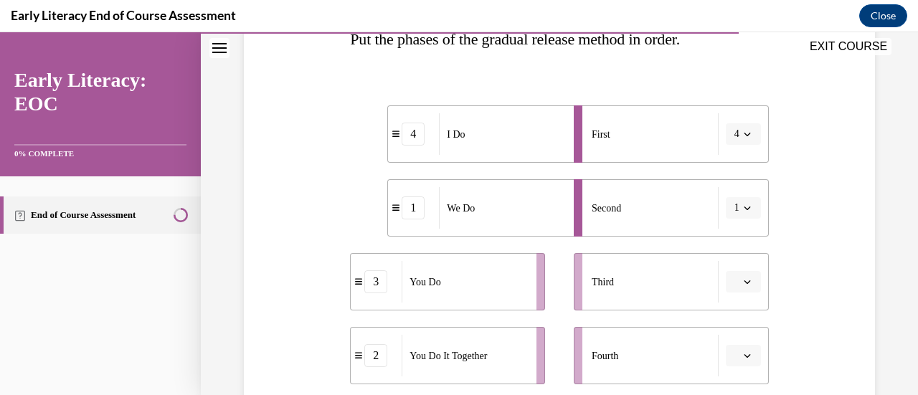
scroll to position [254, 0]
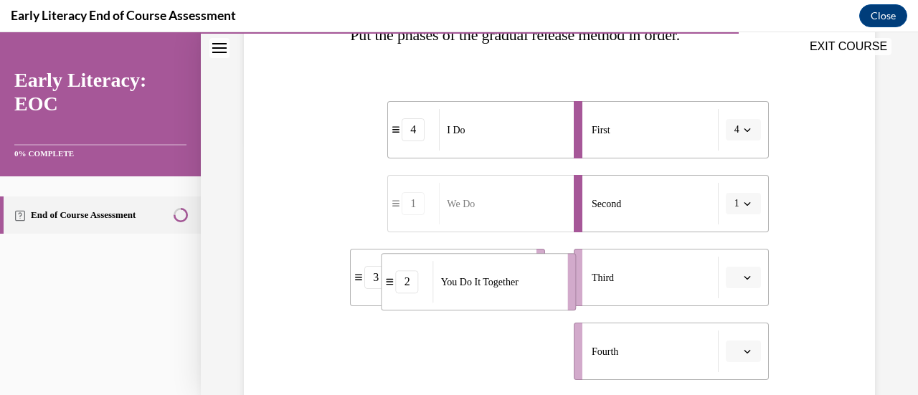
drag, startPoint x: 467, startPoint y: 365, endPoint x: 500, endPoint y: 270, distance: 100.2
click at [500, 270] on div "You Do It Together" at bounding box center [495, 282] width 125 height 42
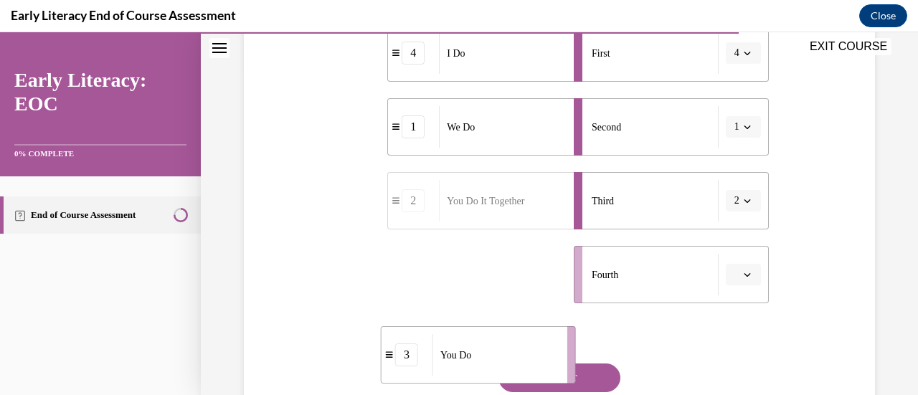
scroll to position [338, 0]
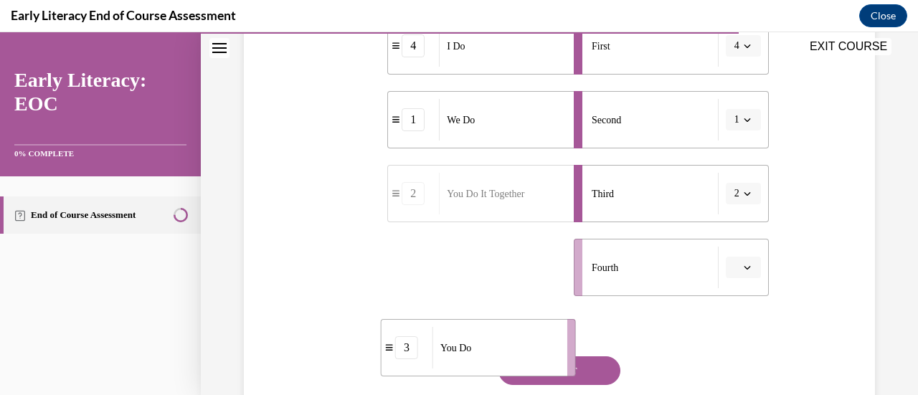
drag, startPoint x: 448, startPoint y: 368, endPoint x: 480, endPoint y: 320, distance: 57.3
click at [480, 327] on div "You Do" at bounding box center [494, 348] width 125 height 42
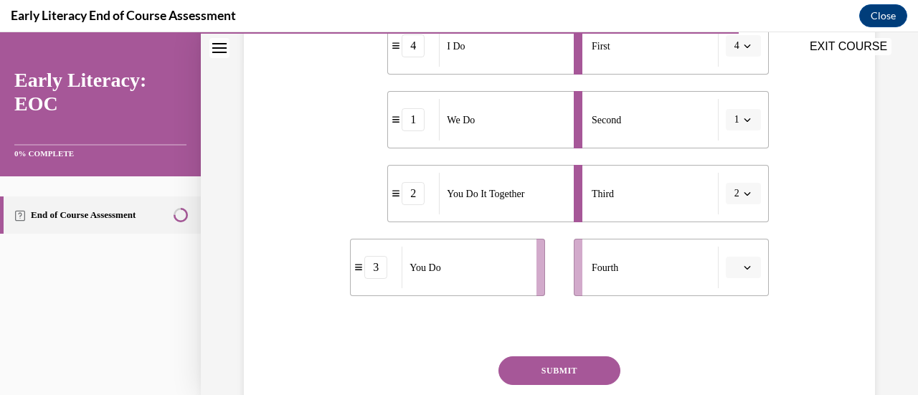
click at [533, 275] on li "3 You Do" at bounding box center [447, 267] width 195 height 57
drag, startPoint x: 533, startPoint y: 275, endPoint x: 568, endPoint y: 275, distance: 35.1
click at [568, 275] on li "3 You Do" at bounding box center [482, 266] width 195 height 57
click at [558, 375] on button "SUBMIT" at bounding box center [559, 370] width 122 height 29
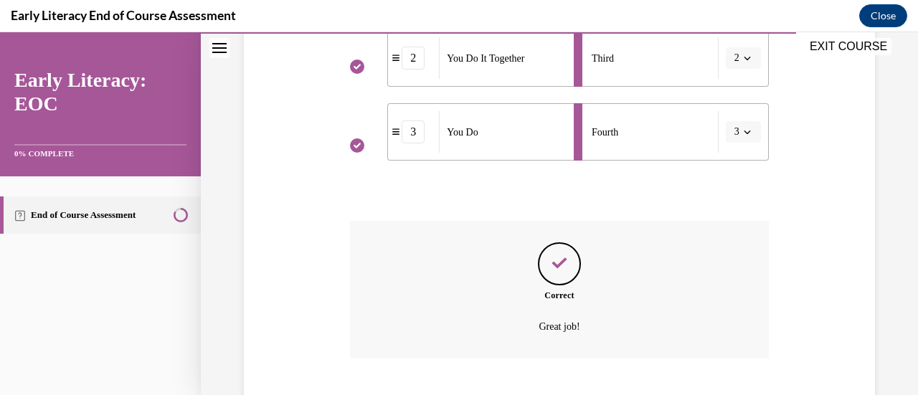
scroll to position [561, 0]
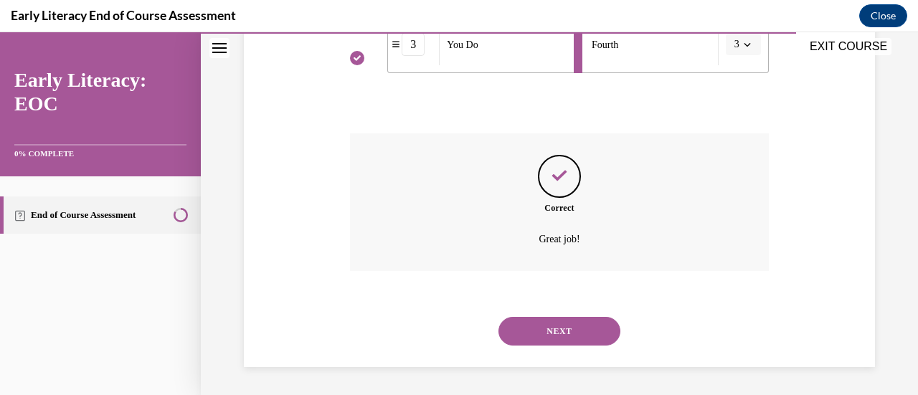
click at [571, 330] on button "NEXT" at bounding box center [559, 331] width 122 height 29
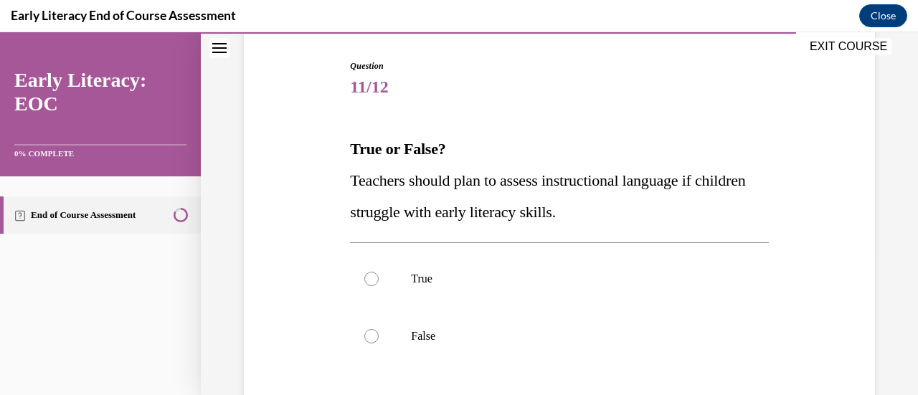
scroll to position [200, 0]
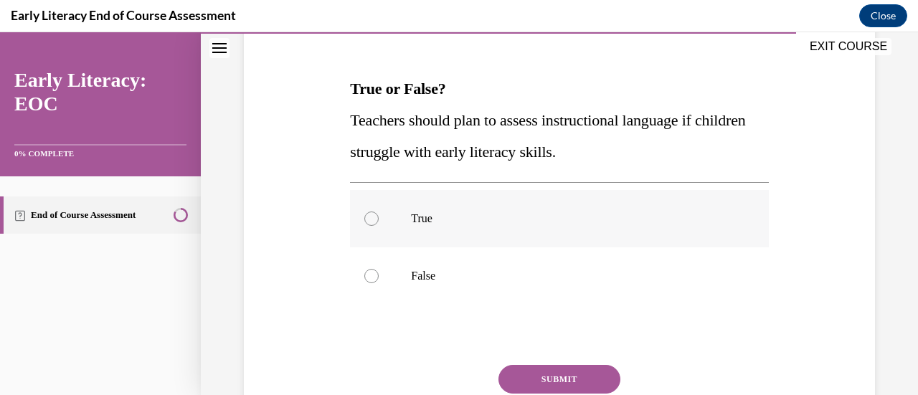
click at [432, 216] on p "True" at bounding box center [571, 218] width 321 height 14
click at [545, 375] on button "SUBMIT" at bounding box center [559, 379] width 122 height 29
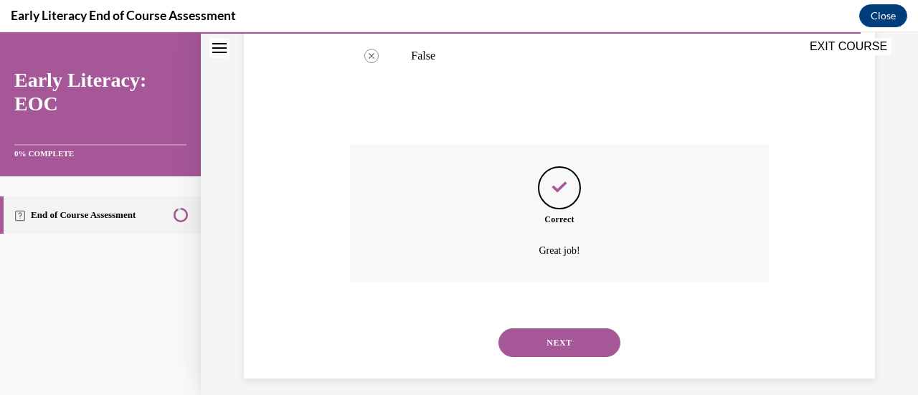
scroll to position [432, 0]
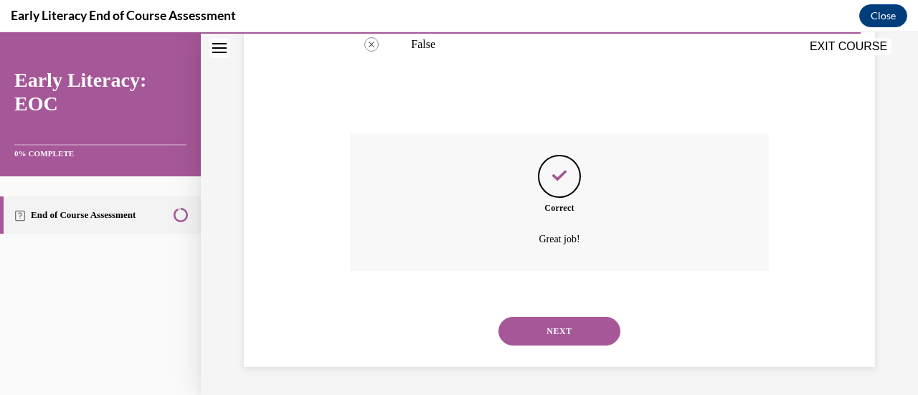
click at [561, 326] on button "NEXT" at bounding box center [559, 331] width 122 height 29
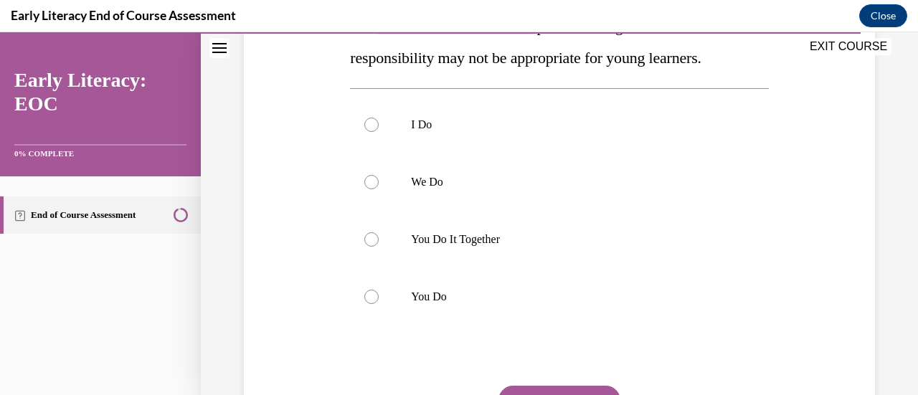
scroll to position [262, 0]
click at [487, 242] on p "You Do It Together" at bounding box center [571, 239] width 321 height 14
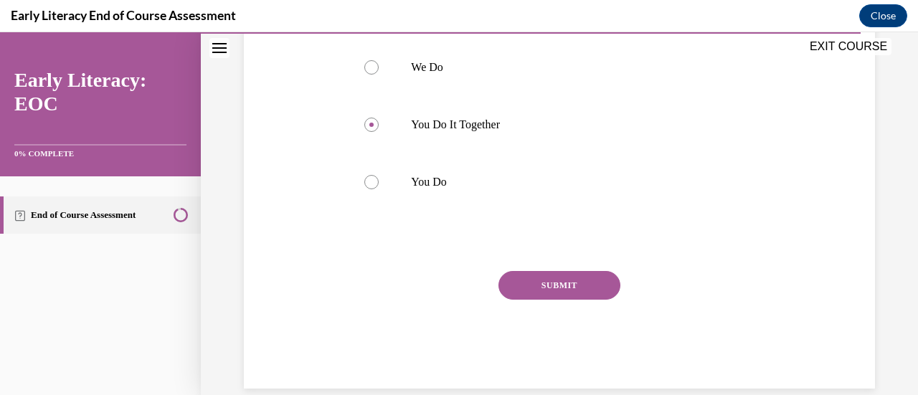
click at [576, 293] on button "SUBMIT" at bounding box center [559, 285] width 122 height 29
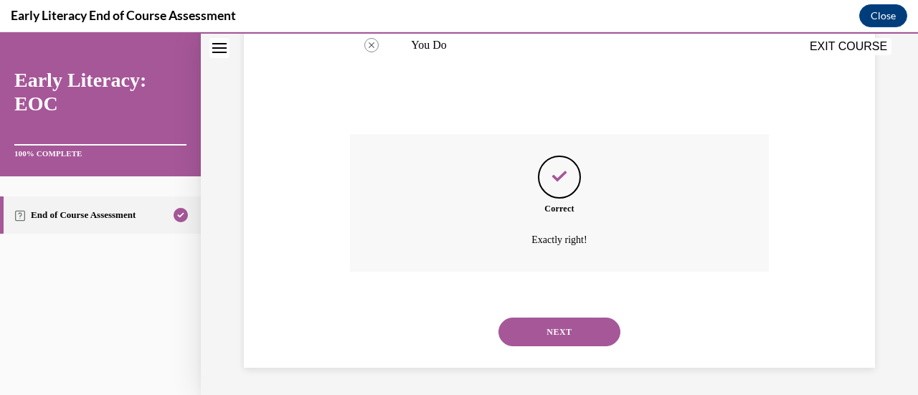
scroll to position [515, 0]
click at [556, 338] on button "NEXT" at bounding box center [559, 331] width 122 height 29
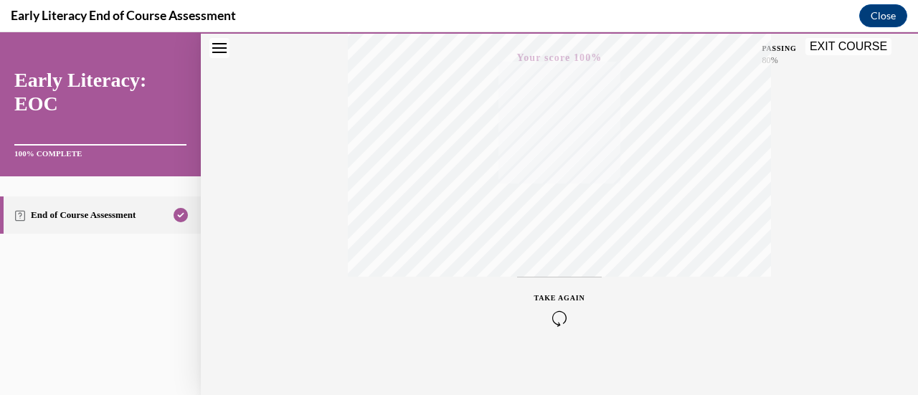
scroll to position [371, 0]
click at [837, 49] on button "EXIT COURSE" at bounding box center [848, 46] width 86 height 17
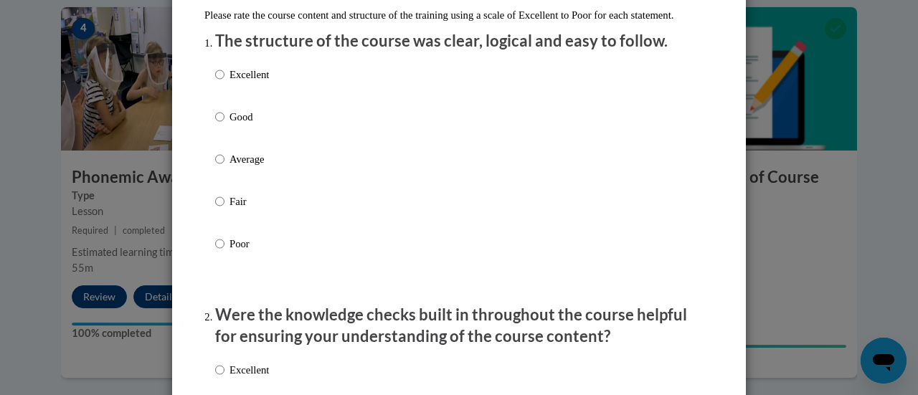
scroll to position [184, 0]
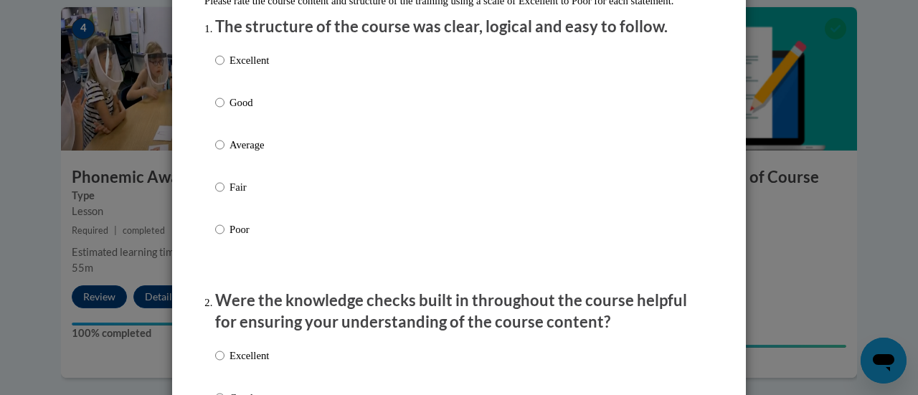
click at [247, 68] on p "Excellent" at bounding box center [248, 60] width 39 height 16
click at [224, 68] on input "Excellent" at bounding box center [219, 60] width 9 height 16
radio input "true"
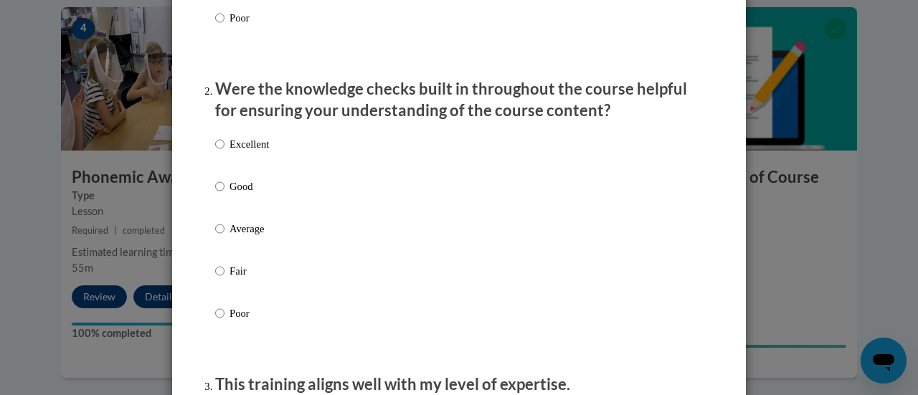
scroll to position [396, 0]
click at [255, 151] on p "Excellent" at bounding box center [248, 143] width 39 height 16
click at [224, 151] on input "Excellent" at bounding box center [219, 143] width 9 height 16
radio input "true"
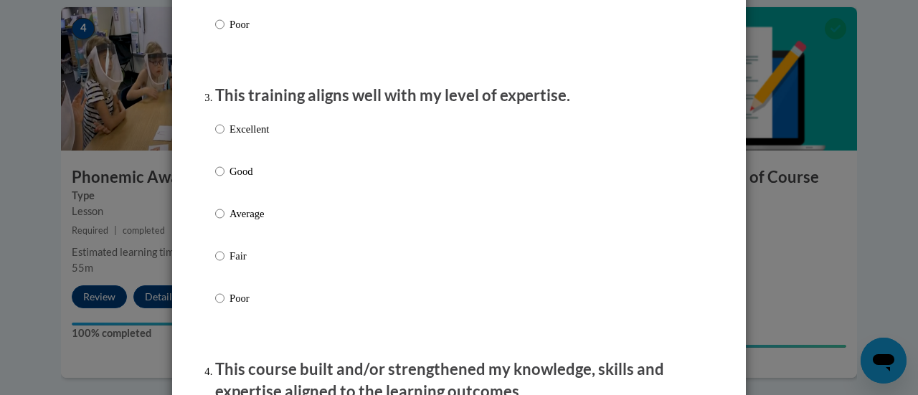
scroll to position [685, 0]
click at [255, 159] on label "Excellent" at bounding box center [242, 139] width 54 height 39
click at [224, 136] on input "Excellent" at bounding box center [219, 128] width 9 height 16
radio input "true"
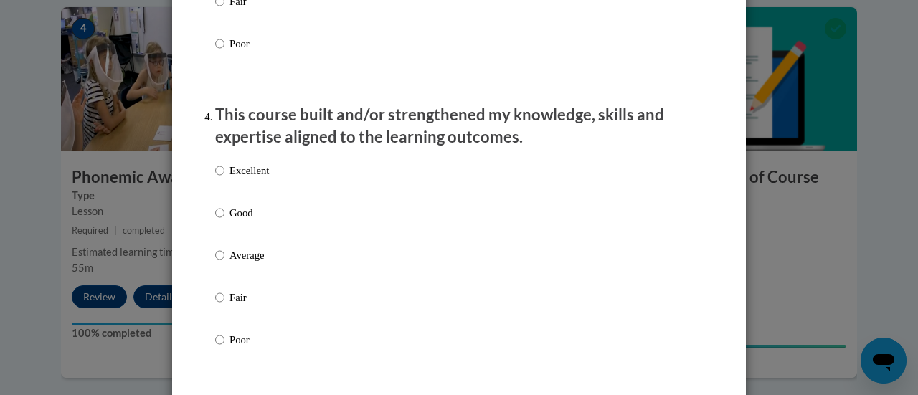
scroll to position [943, 0]
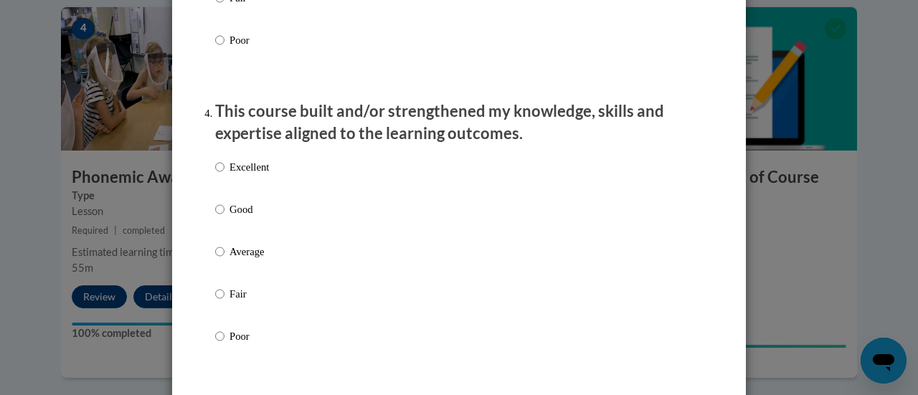
click at [241, 260] on p "Average" at bounding box center [248, 252] width 39 height 16
click at [224, 260] on input "Average" at bounding box center [219, 252] width 9 height 16
radio input "true"
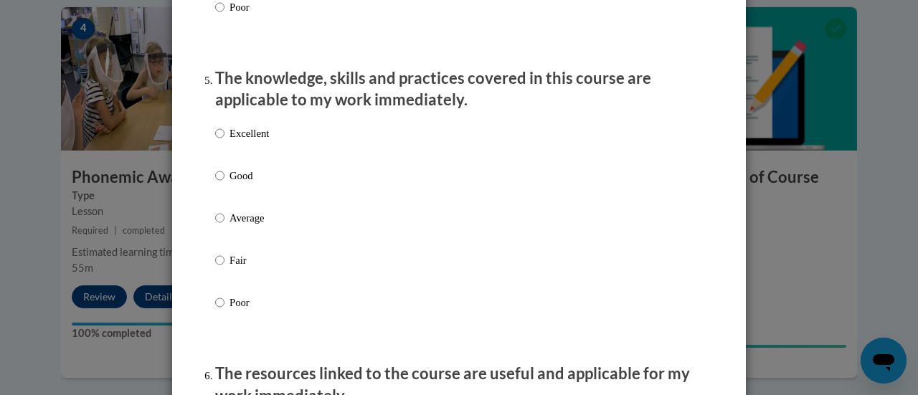
scroll to position [1281, 0]
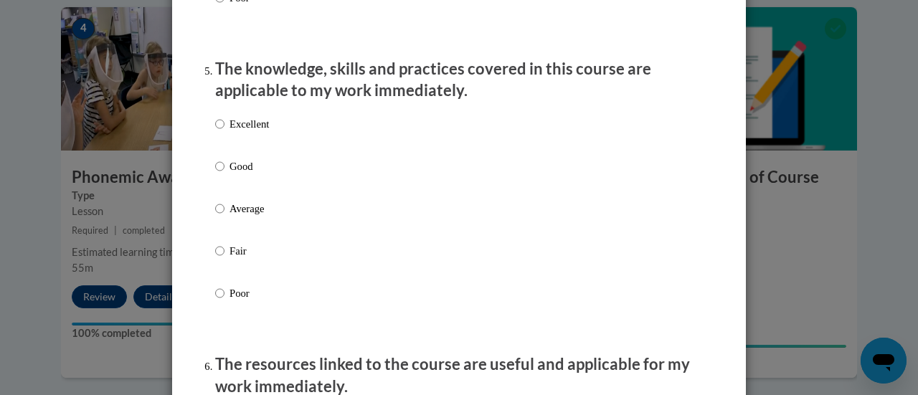
click at [231, 259] on p "Fair" at bounding box center [248, 251] width 39 height 16
click at [224, 259] on input "Fair" at bounding box center [219, 251] width 9 height 16
radio input "true"
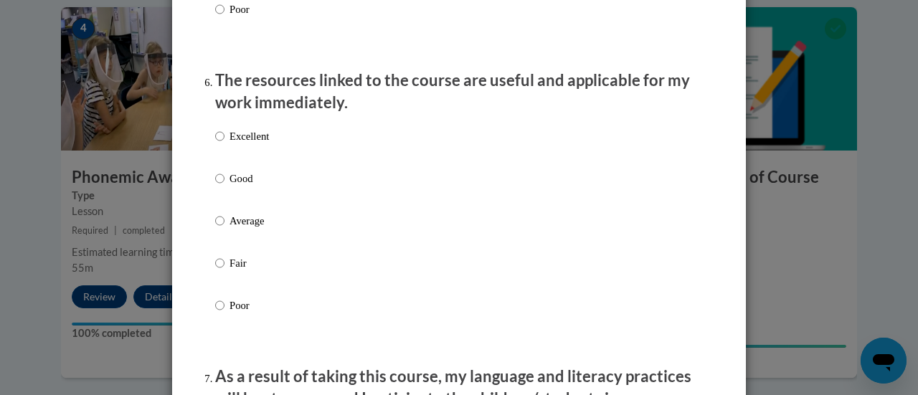
scroll to position [1566, 0]
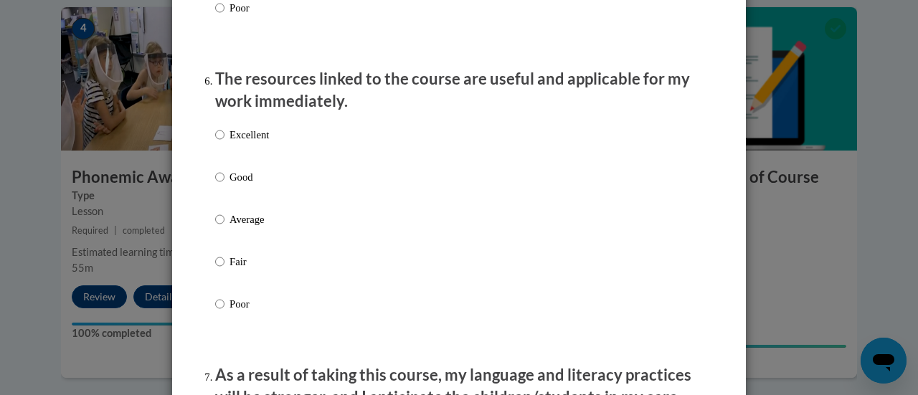
click at [232, 227] on p "Average" at bounding box center [248, 219] width 39 height 16
click at [224, 227] on input "Average" at bounding box center [219, 219] width 9 height 16
radio input "true"
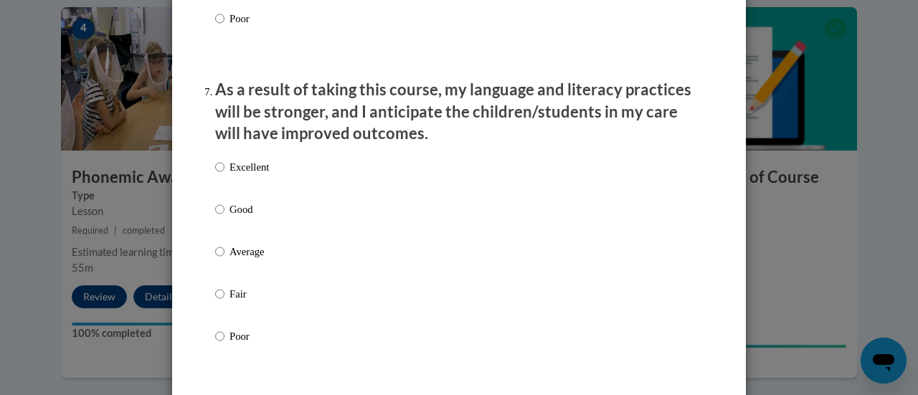
scroll to position [1880, 0]
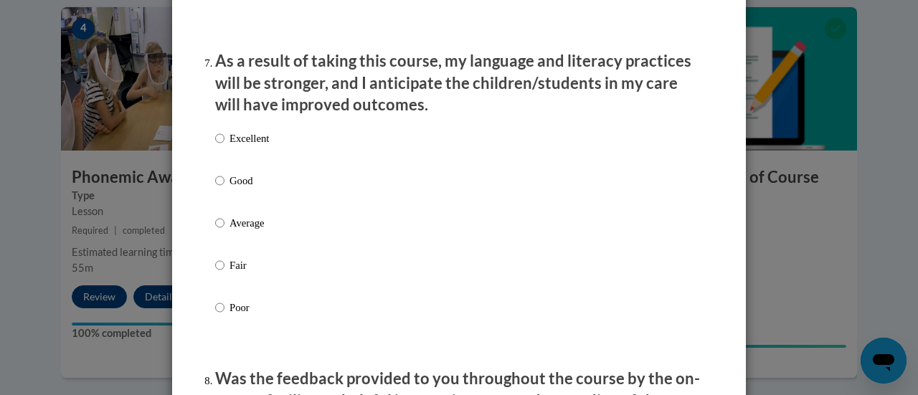
click at [238, 287] on label "Fair" at bounding box center [242, 276] width 54 height 39
click at [224, 273] on input "Fair" at bounding box center [219, 265] width 9 height 16
radio input "true"
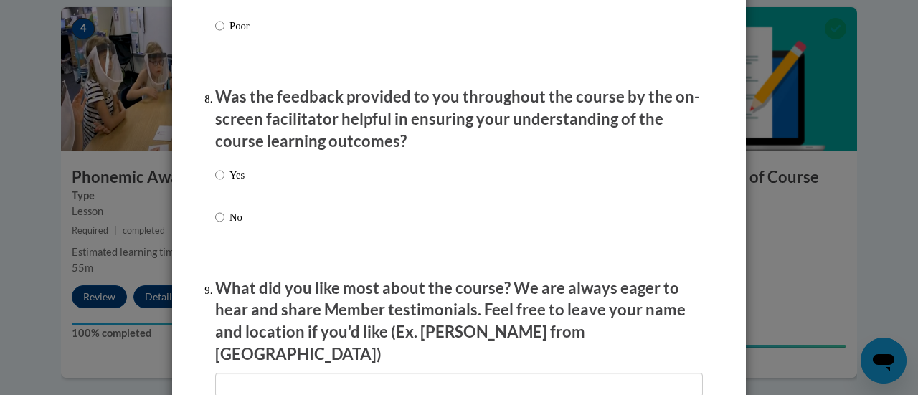
scroll to position [2166, 0]
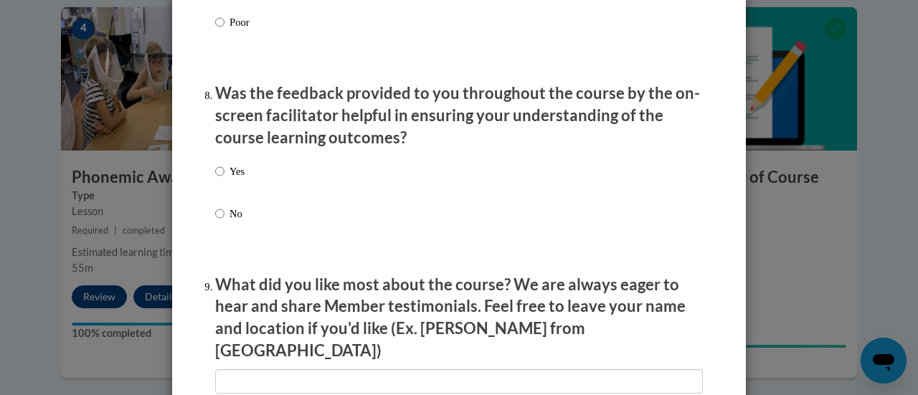
click at [239, 182] on div "Yes No" at bounding box center [458, 209] width 487 height 107
click at [231, 179] on p "Yes" at bounding box center [236, 171] width 15 height 16
click at [224, 179] on input "Yes" at bounding box center [219, 171] width 9 height 16
radio input "true"
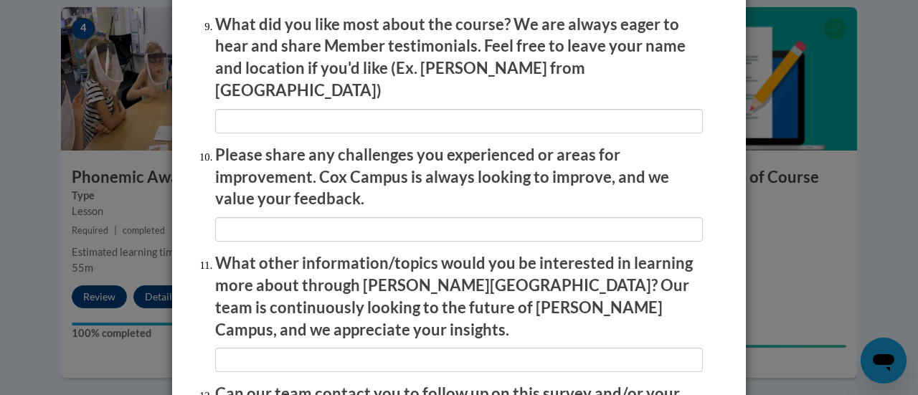
scroll to position [2586, 0]
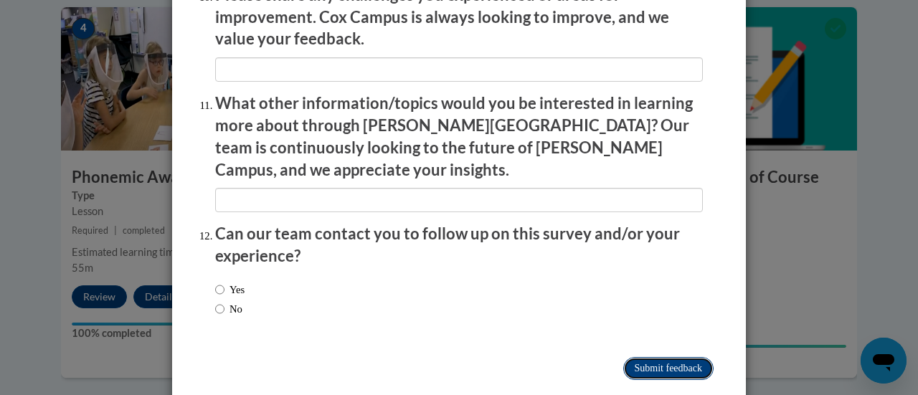
click at [655, 357] on input "Submit feedback" at bounding box center [668, 368] width 90 height 23
